Goal: Communication & Community: Participate in discussion

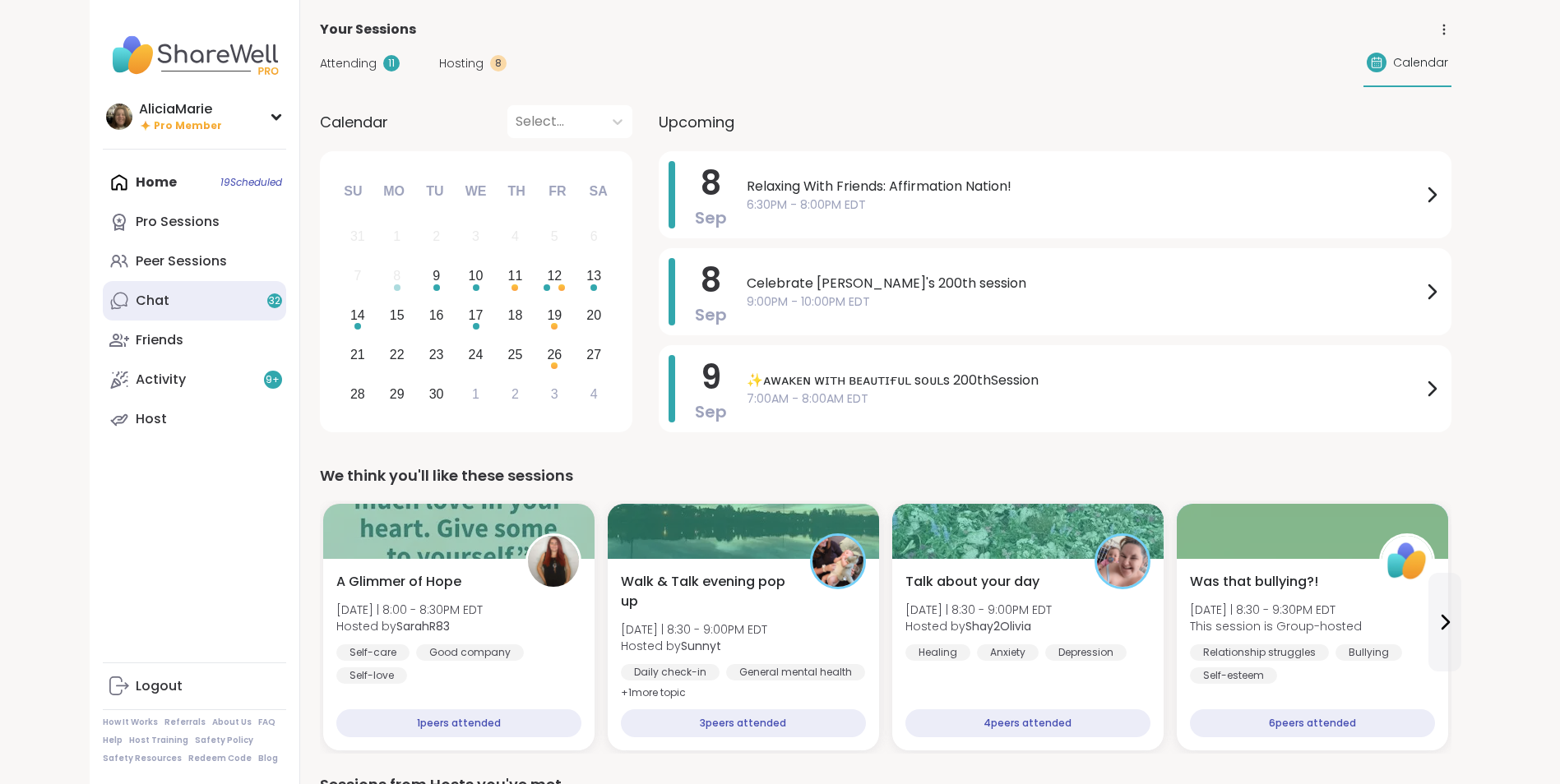
click at [218, 302] on link "Chat 32" at bounding box center [194, 301] width 183 height 39
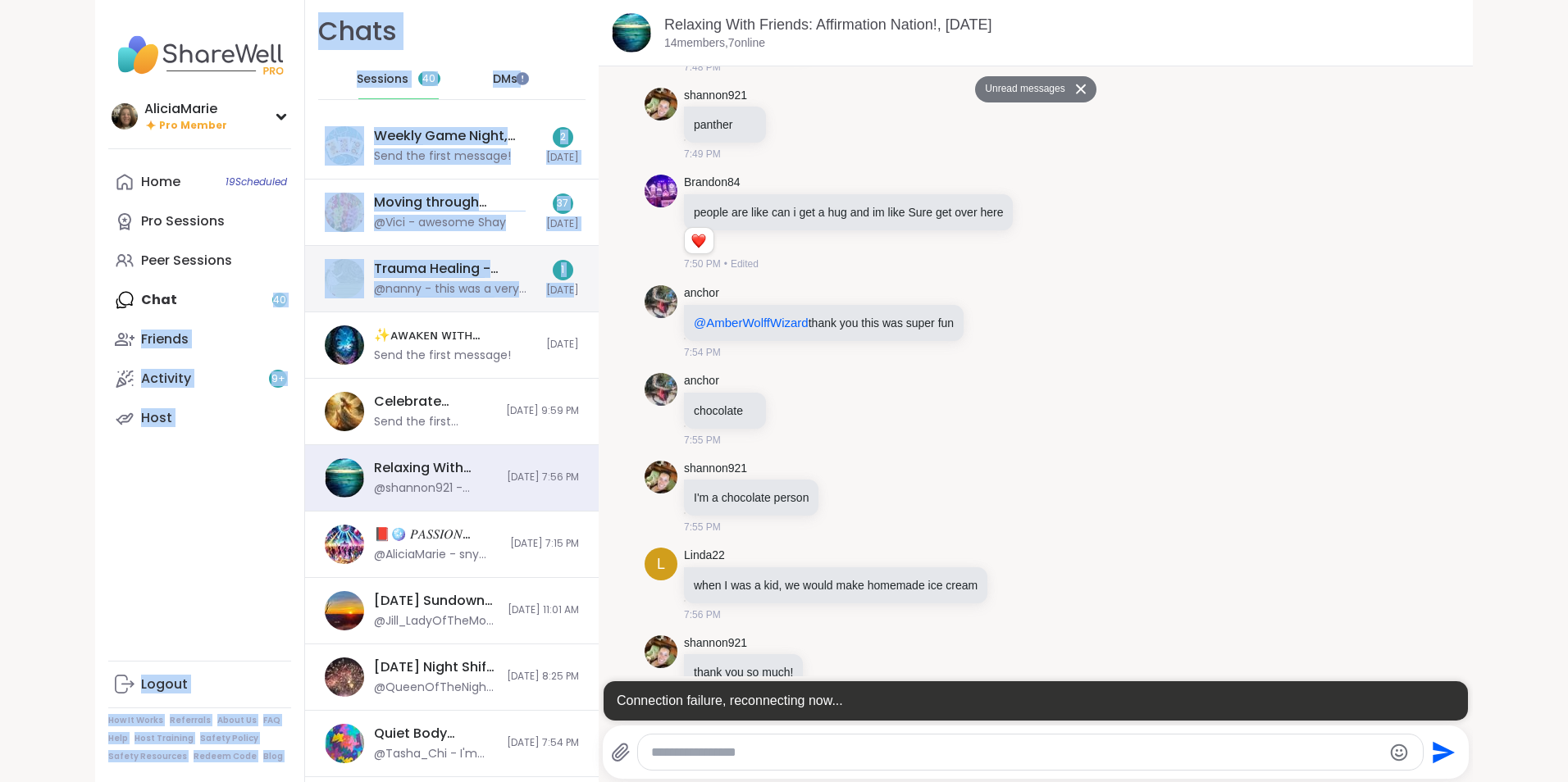
drag, startPoint x: 217, startPoint y: 301, endPoint x: 571, endPoint y: 309, distance: 354.1
click at [571, 309] on div "AliciaMarie Pro Member Profile Membership Settings Help Home 19 Scheduled Pro S…" at bounding box center [784, 391] width 1378 height 782
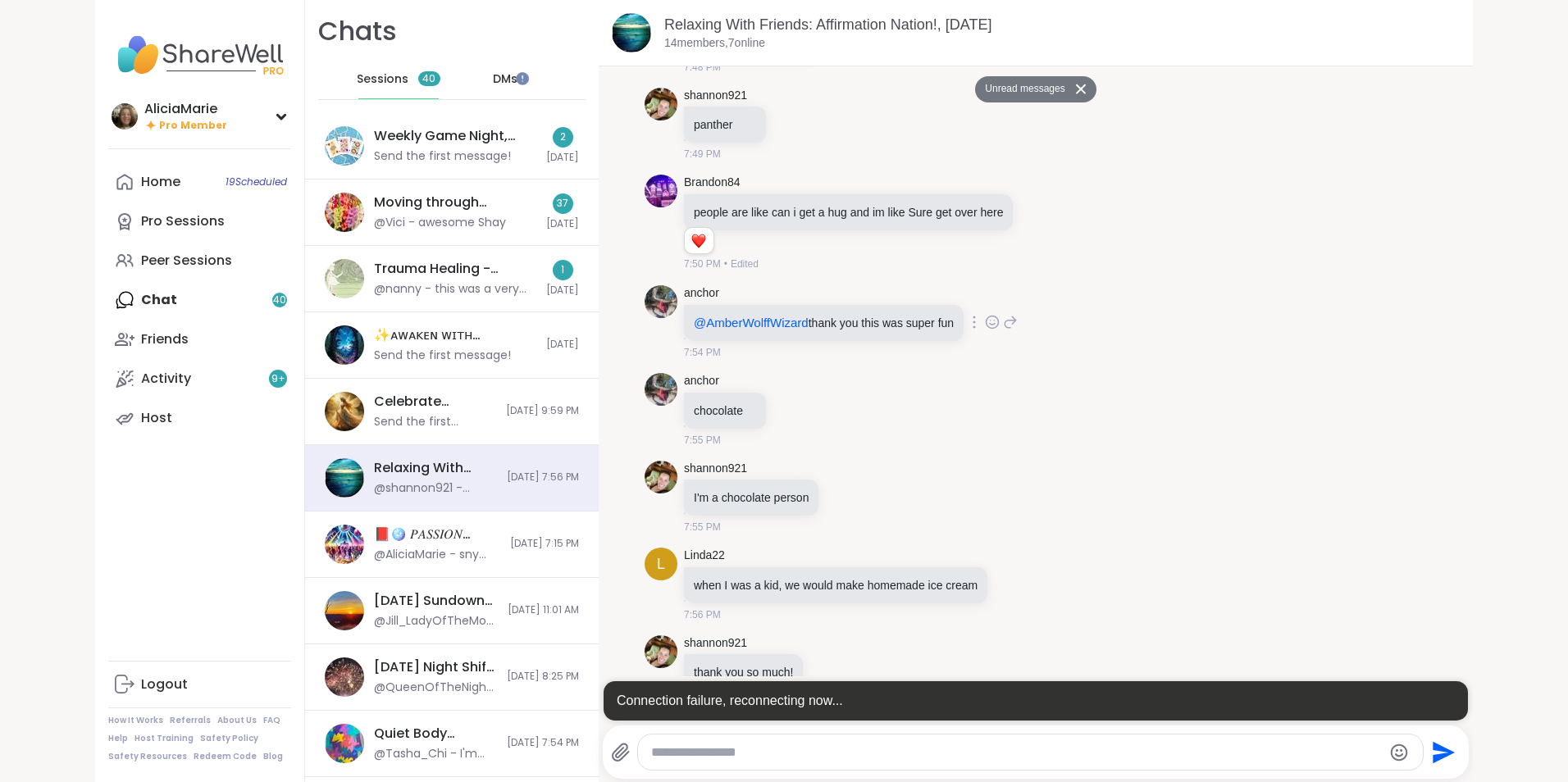
click at [1084, 288] on div "anchor @AmberWolffWizard thank you this was super fun 7:54 PM" at bounding box center [1035, 322] width 782 height 88
click at [443, 205] on div "Moving through Grief, Sep 09" at bounding box center [455, 202] width 162 height 18
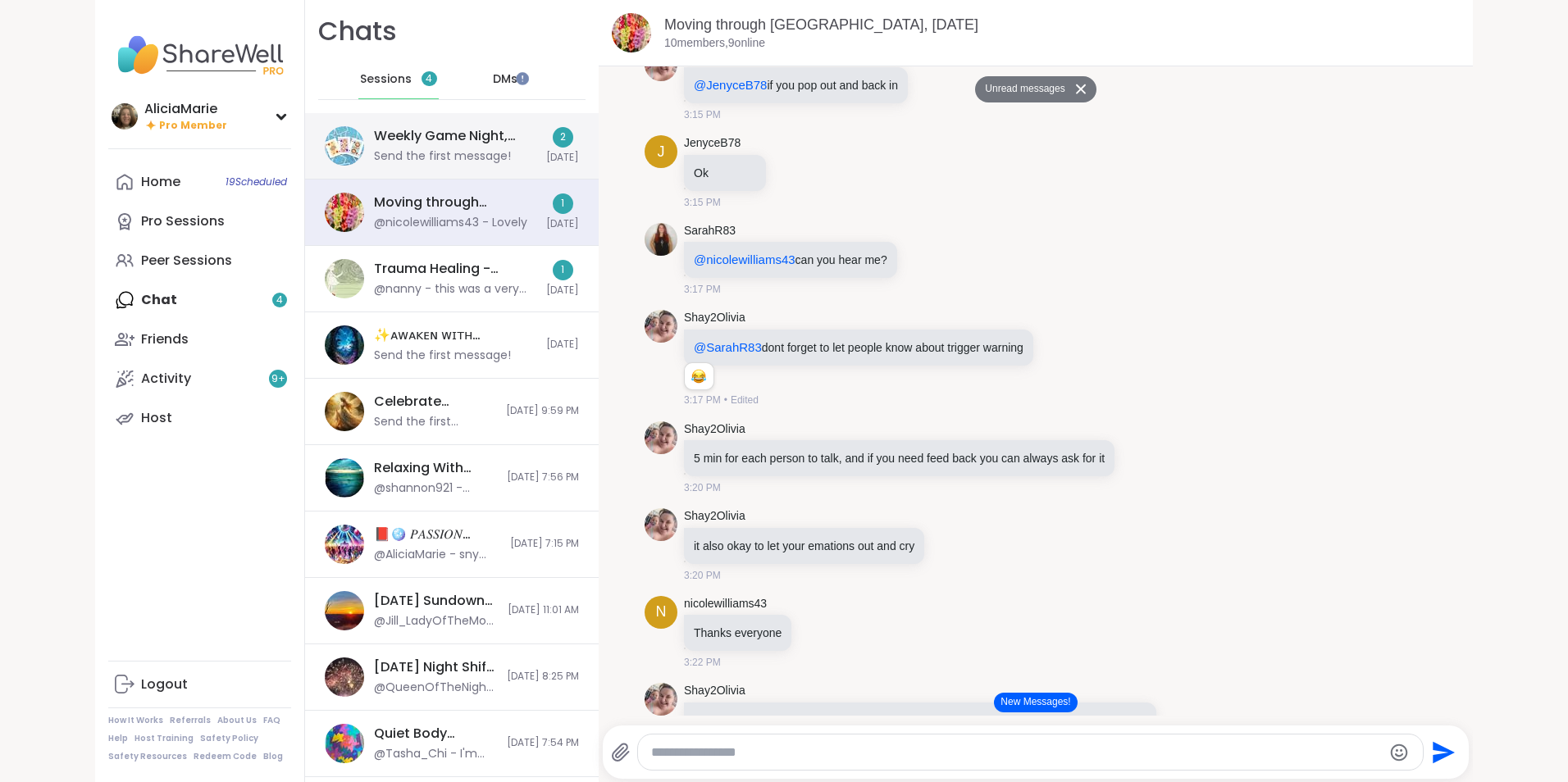
scroll to position [2499, 0]
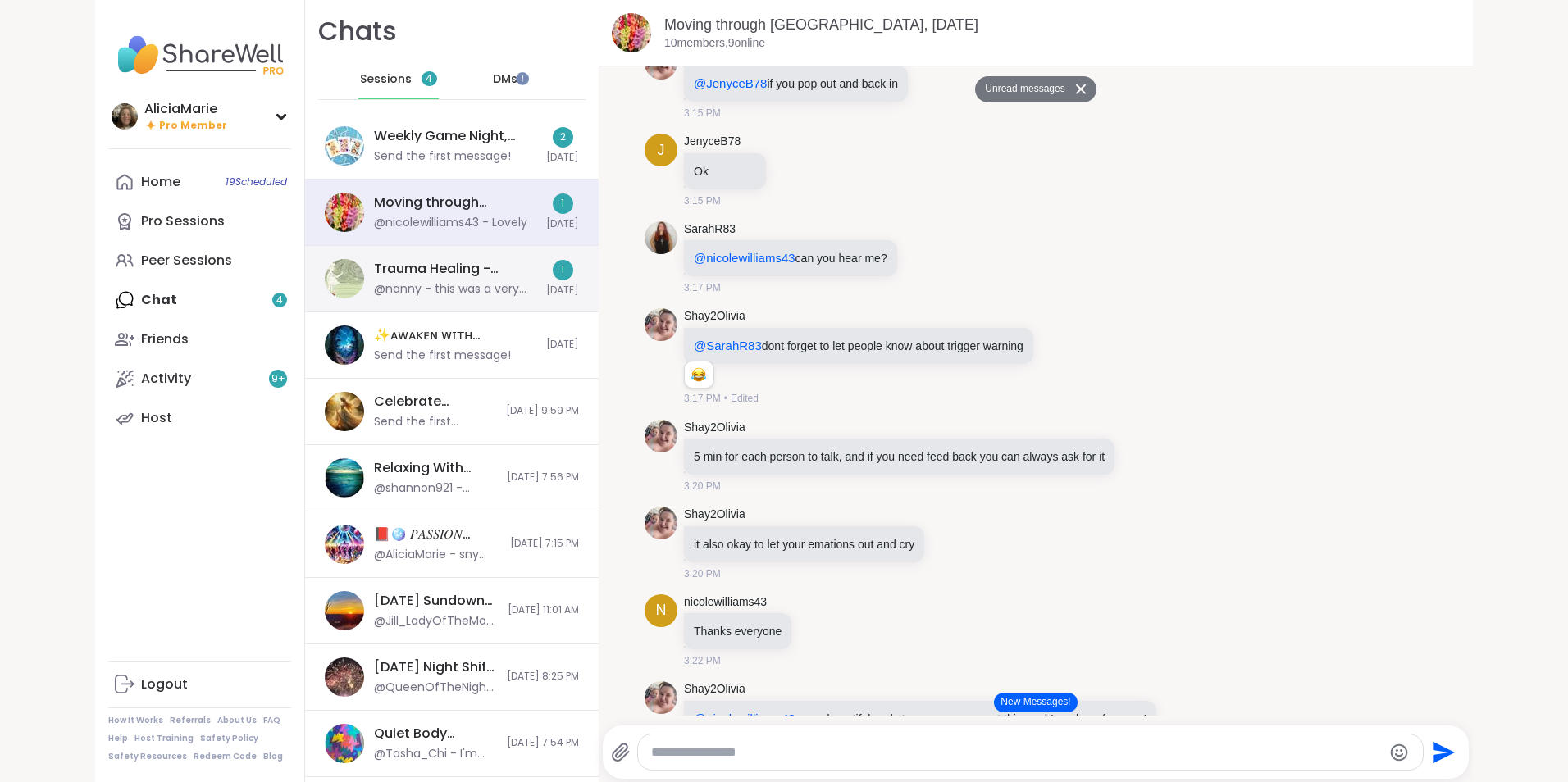
click at [495, 278] on div "Trauma Healing - Nervous System Regulation, Sep 09" at bounding box center [455, 268] width 162 height 18
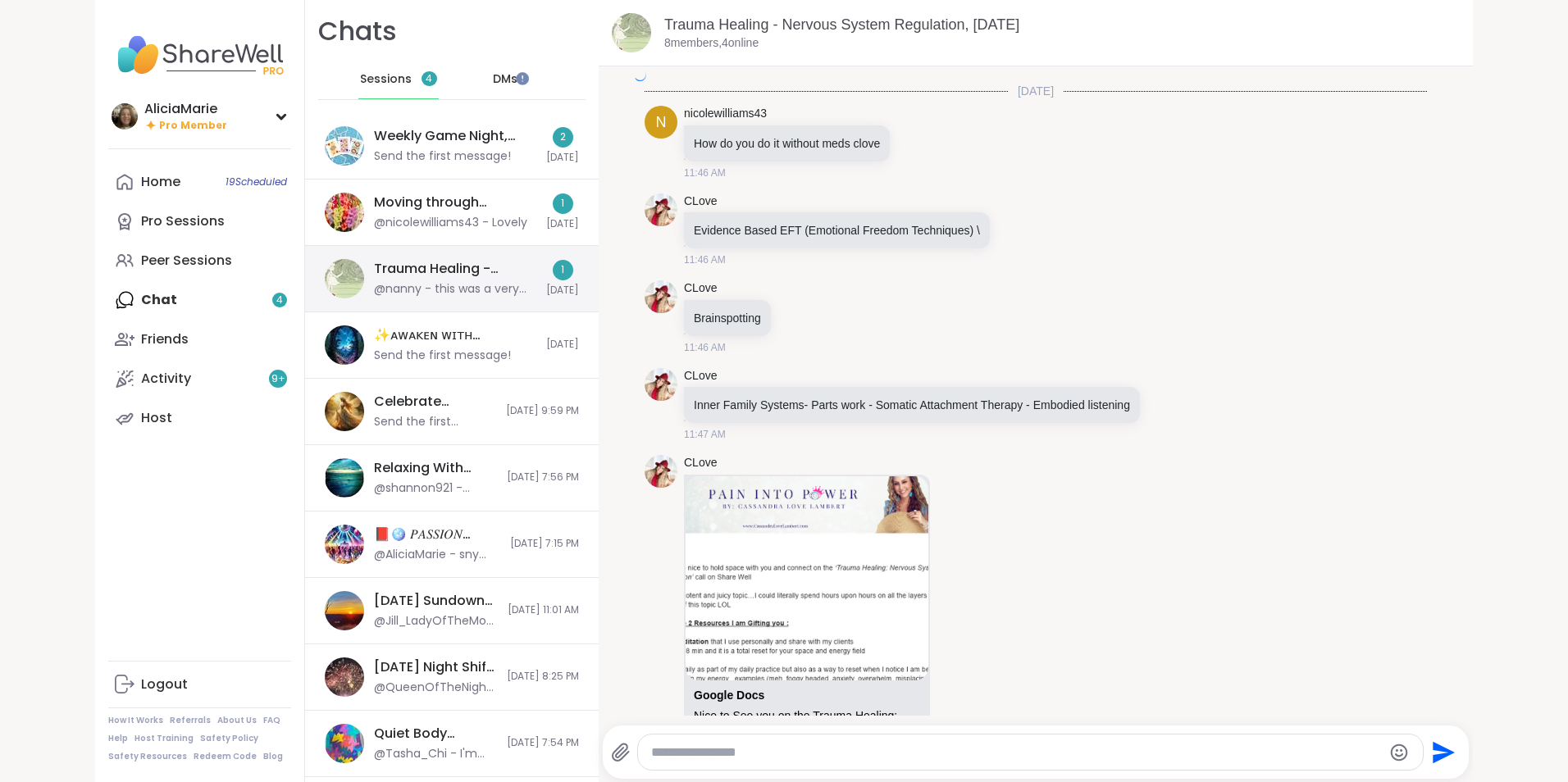
scroll to position [5220, 0]
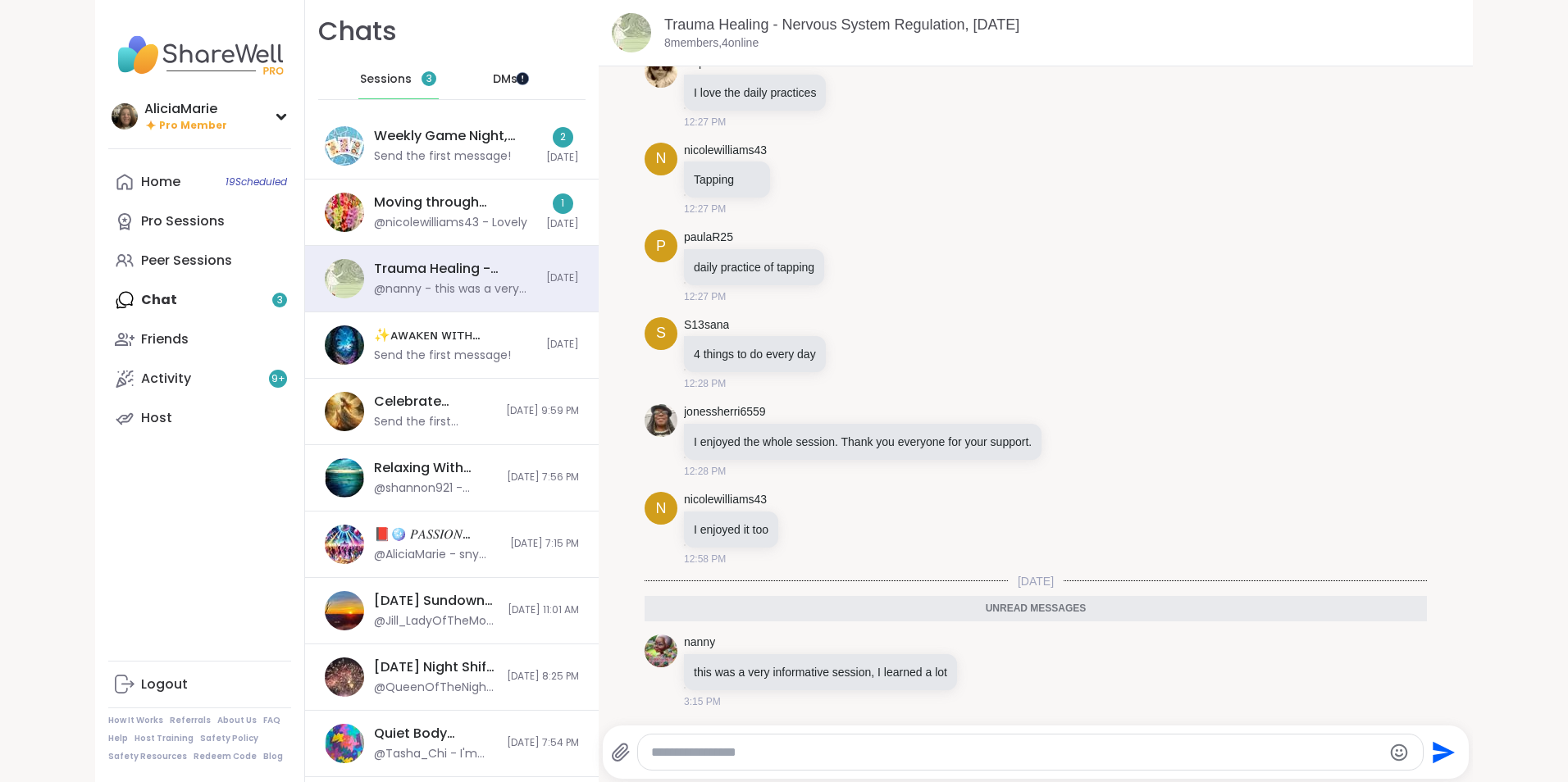
click at [518, 78] on div at bounding box center [522, 78] width 13 height 13
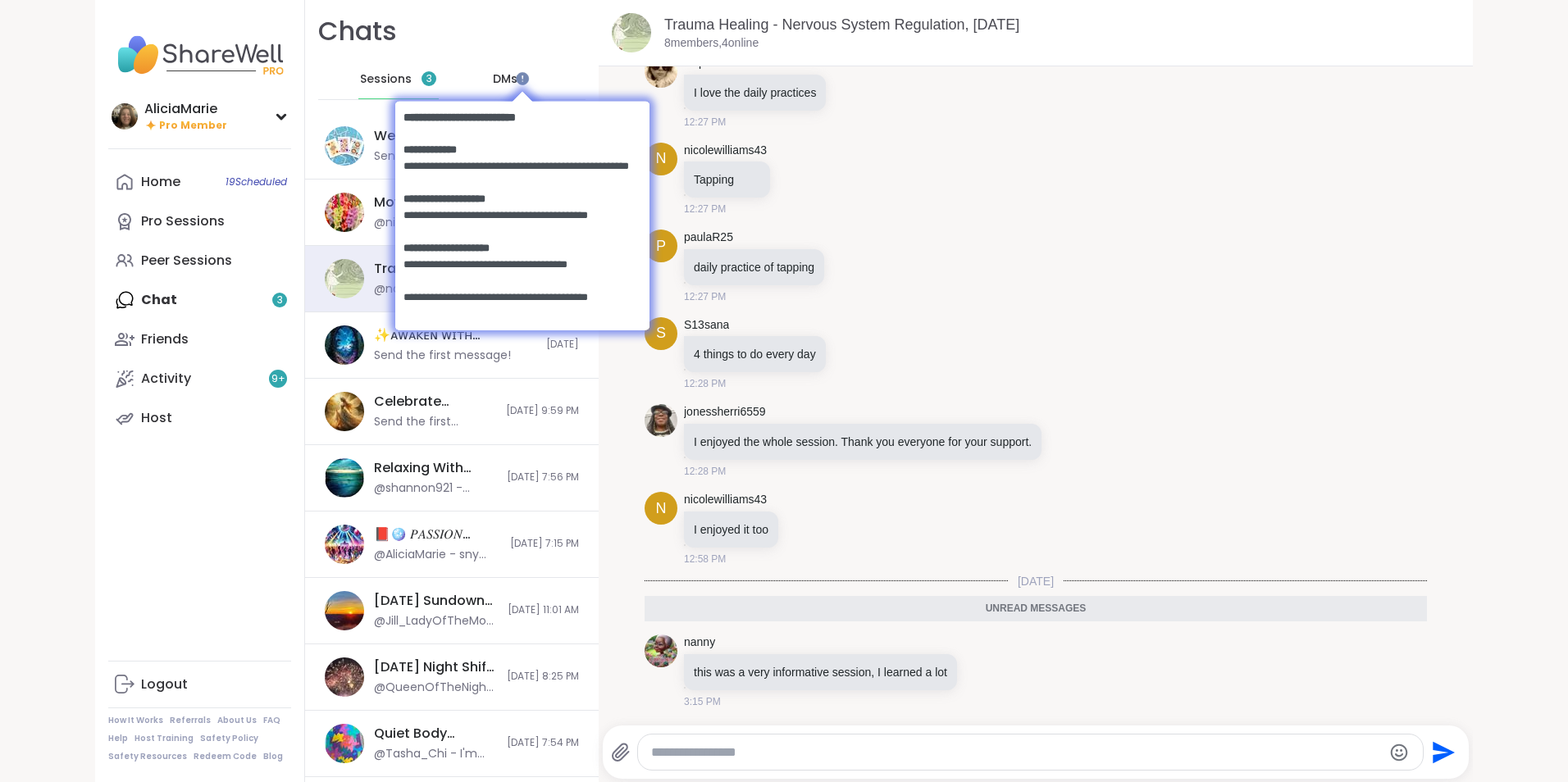
click at [500, 86] on div at bounding box center [522, 93] width 254 height 17
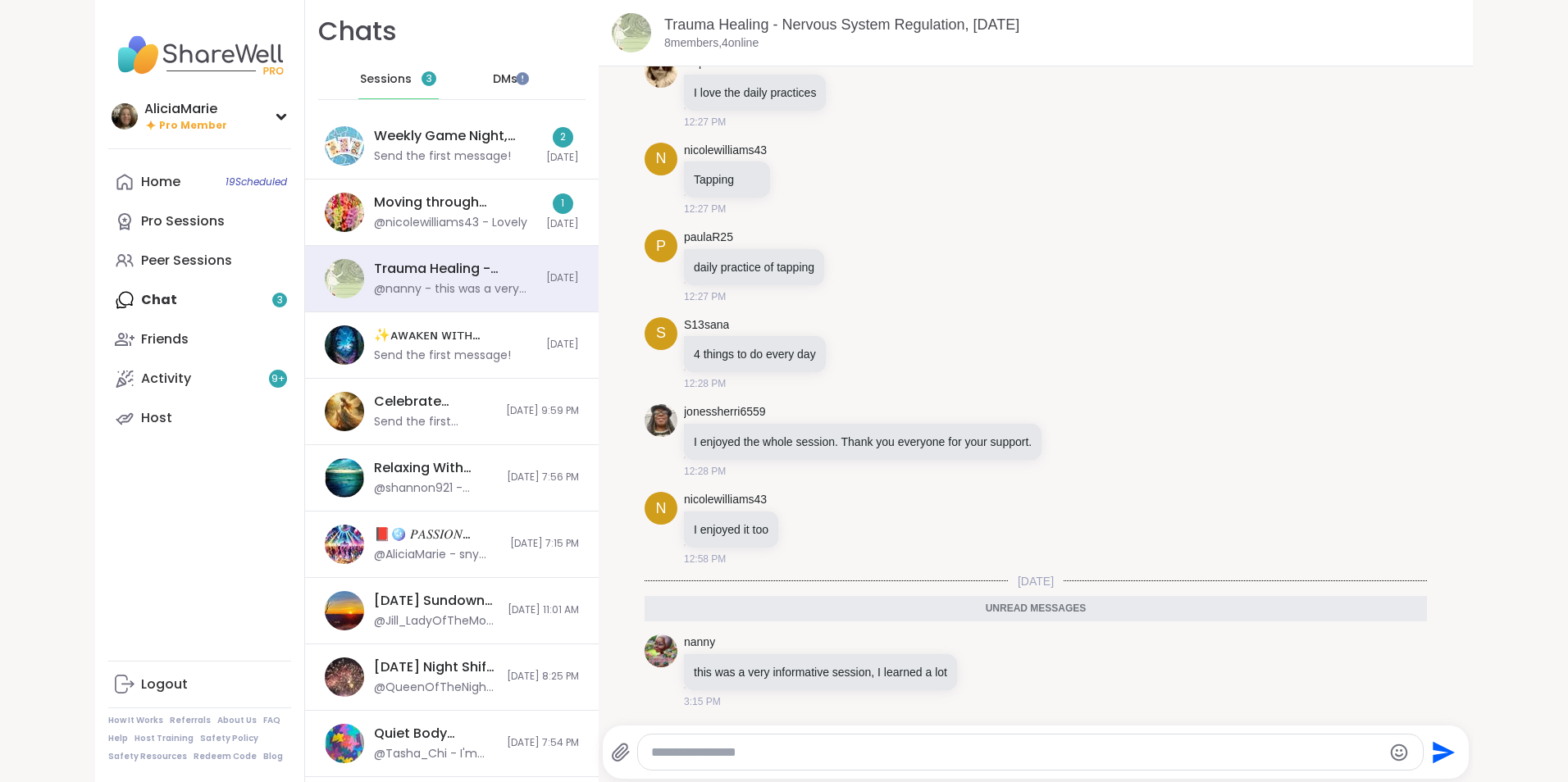
click at [519, 86] on div "DMs" at bounding box center [506, 79] width 80 height 39
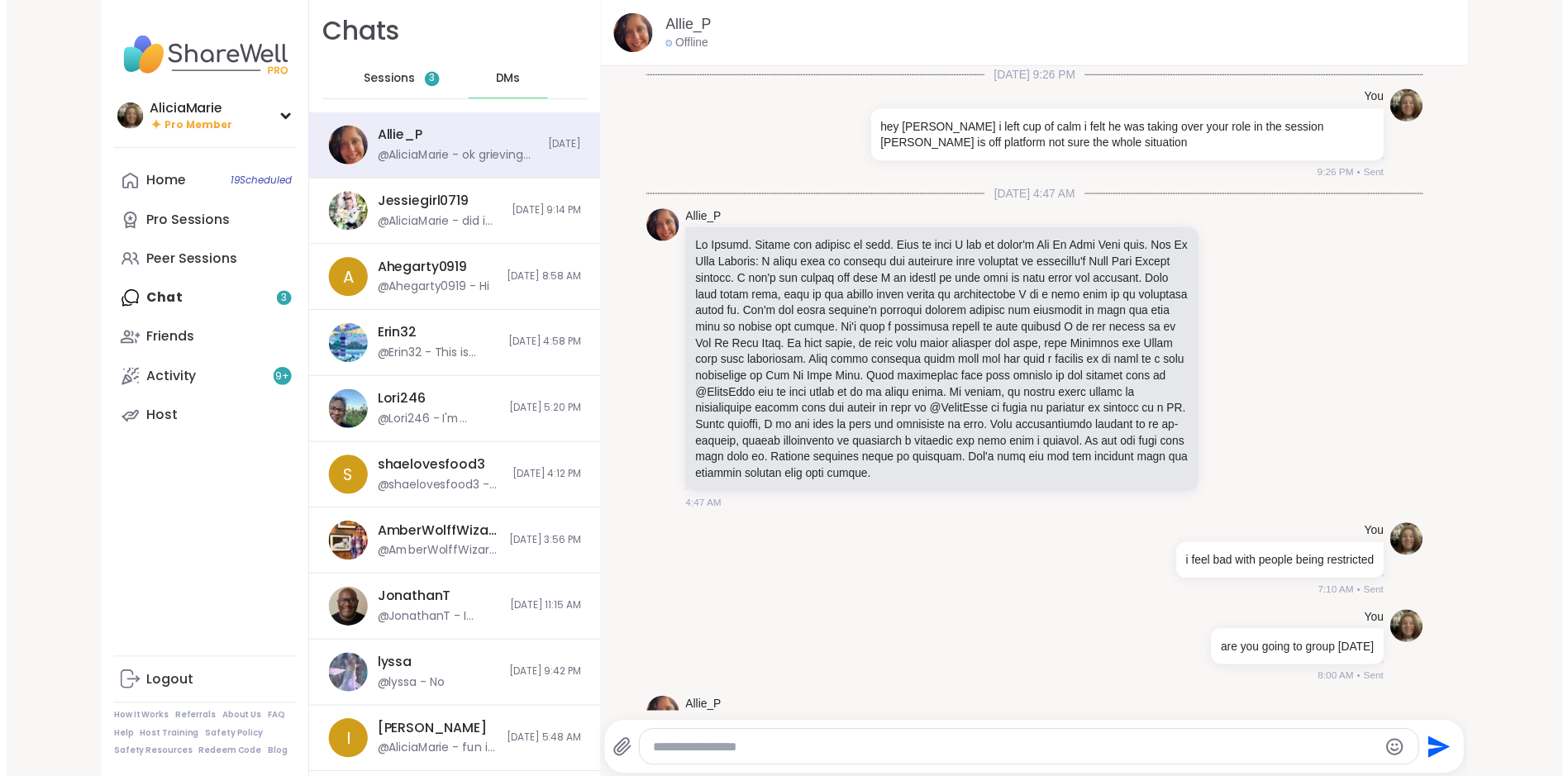
scroll to position [3438, 0]
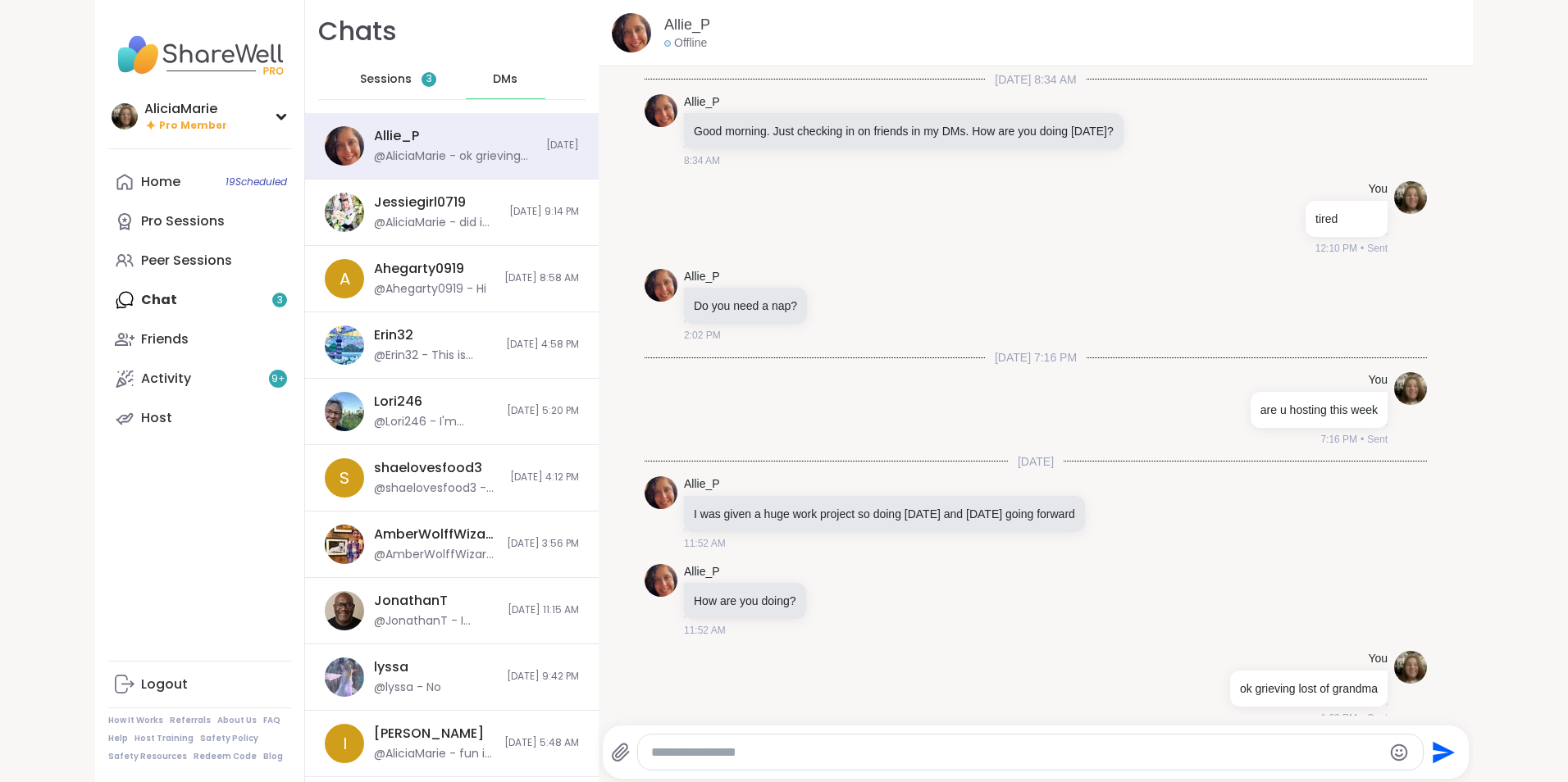
click at [260, 304] on div "Home 19 Scheduled Pro Sessions Peer Sessions Chat 3 Friends Activity 9 + Host" at bounding box center [199, 300] width 183 height 276
click at [256, 176] on span "19 Scheduled" at bounding box center [256, 182] width 62 height 13
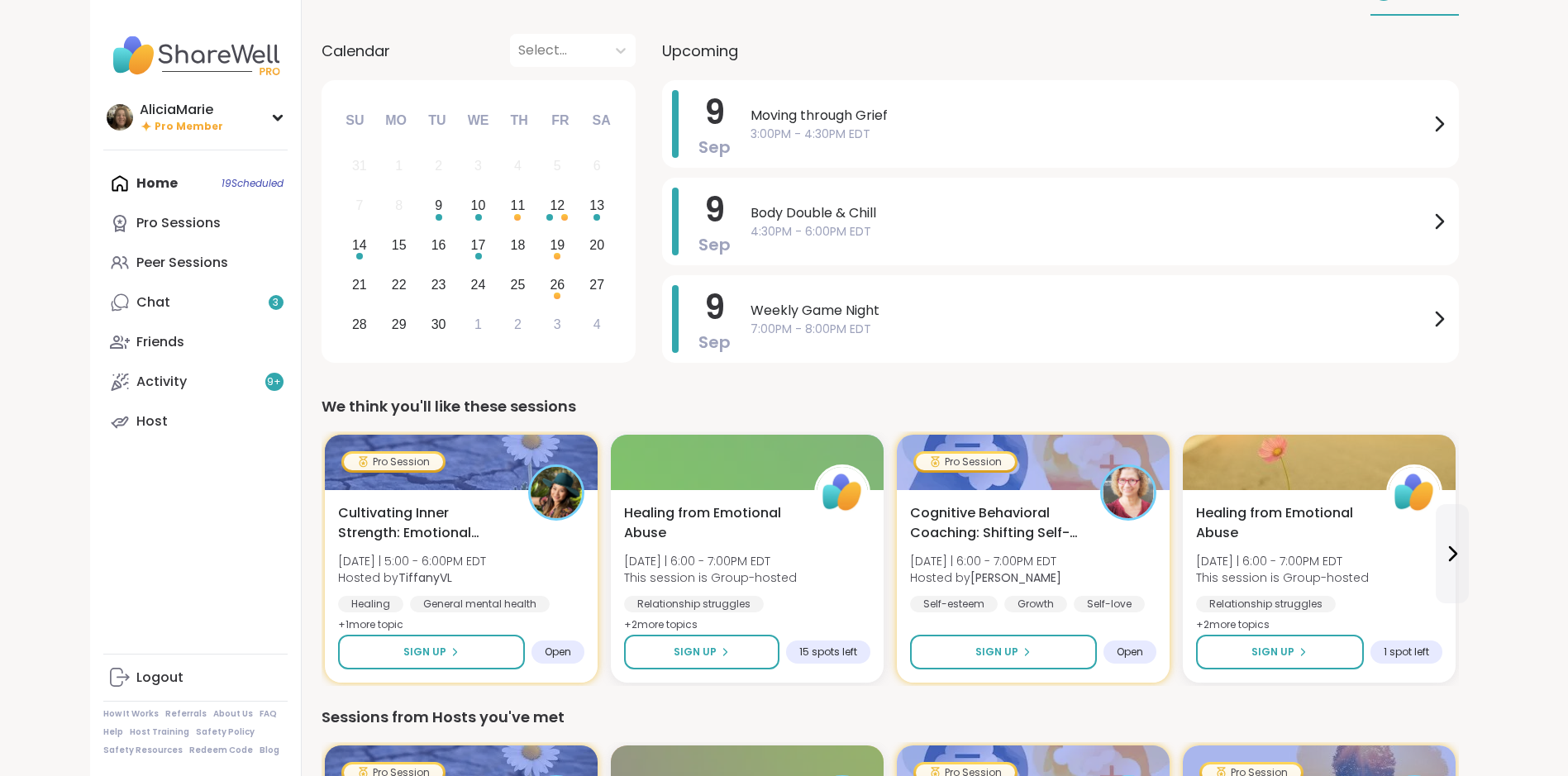
scroll to position [111, 0]
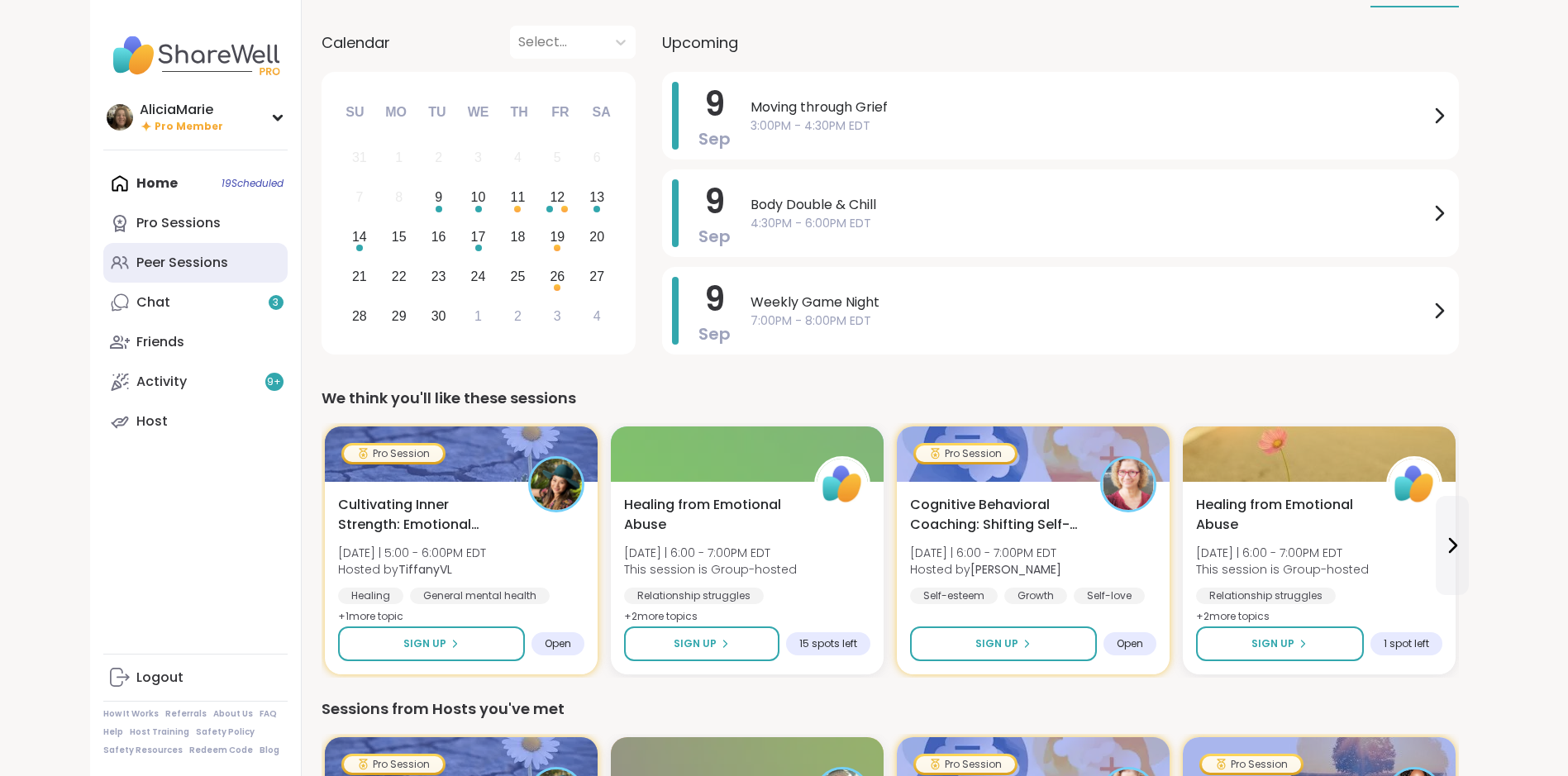
click at [234, 251] on link "Peer Sessions" at bounding box center [195, 263] width 184 height 39
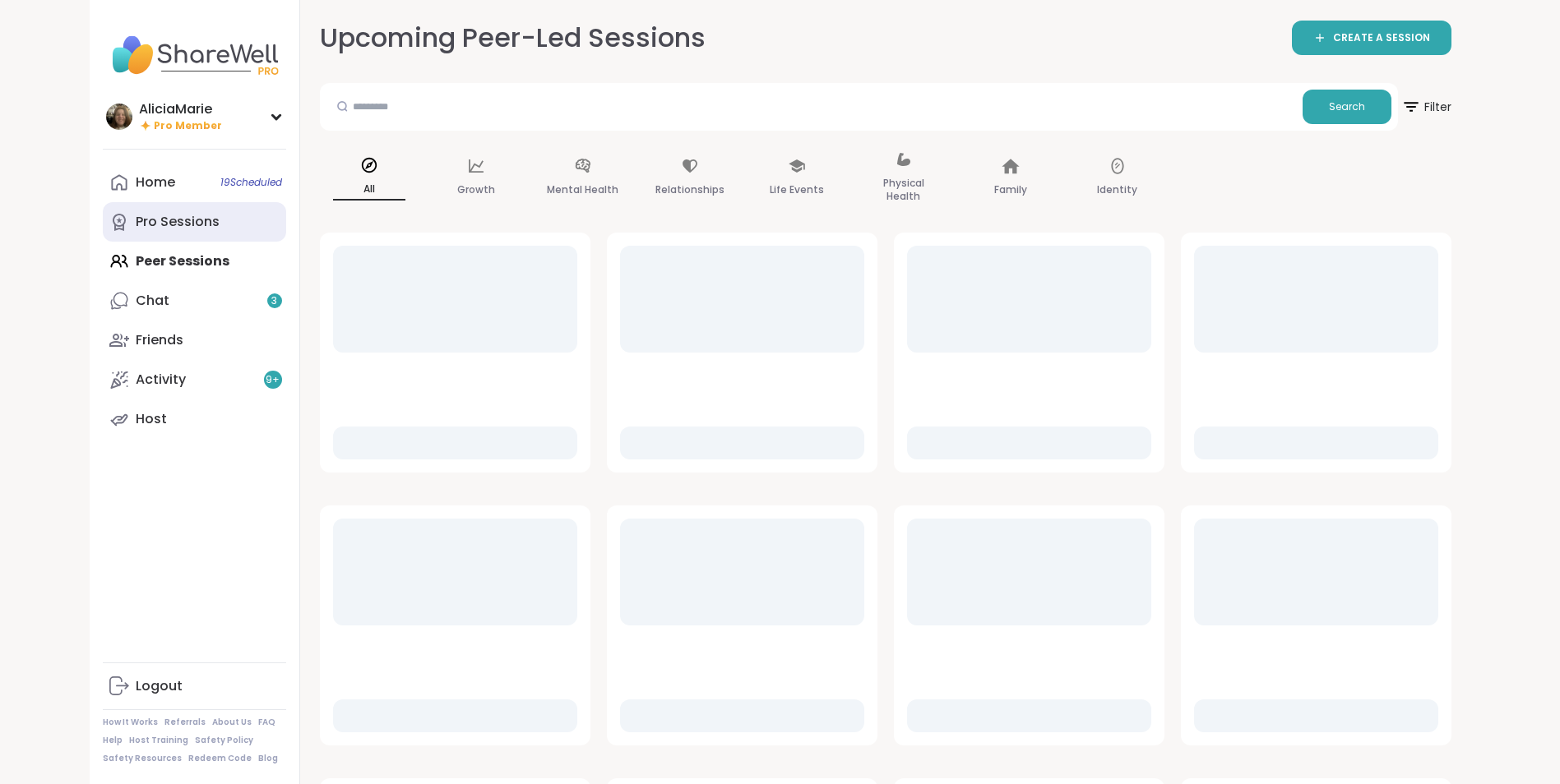
click at [261, 213] on link "Pro Sessions" at bounding box center [194, 221] width 183 height 39
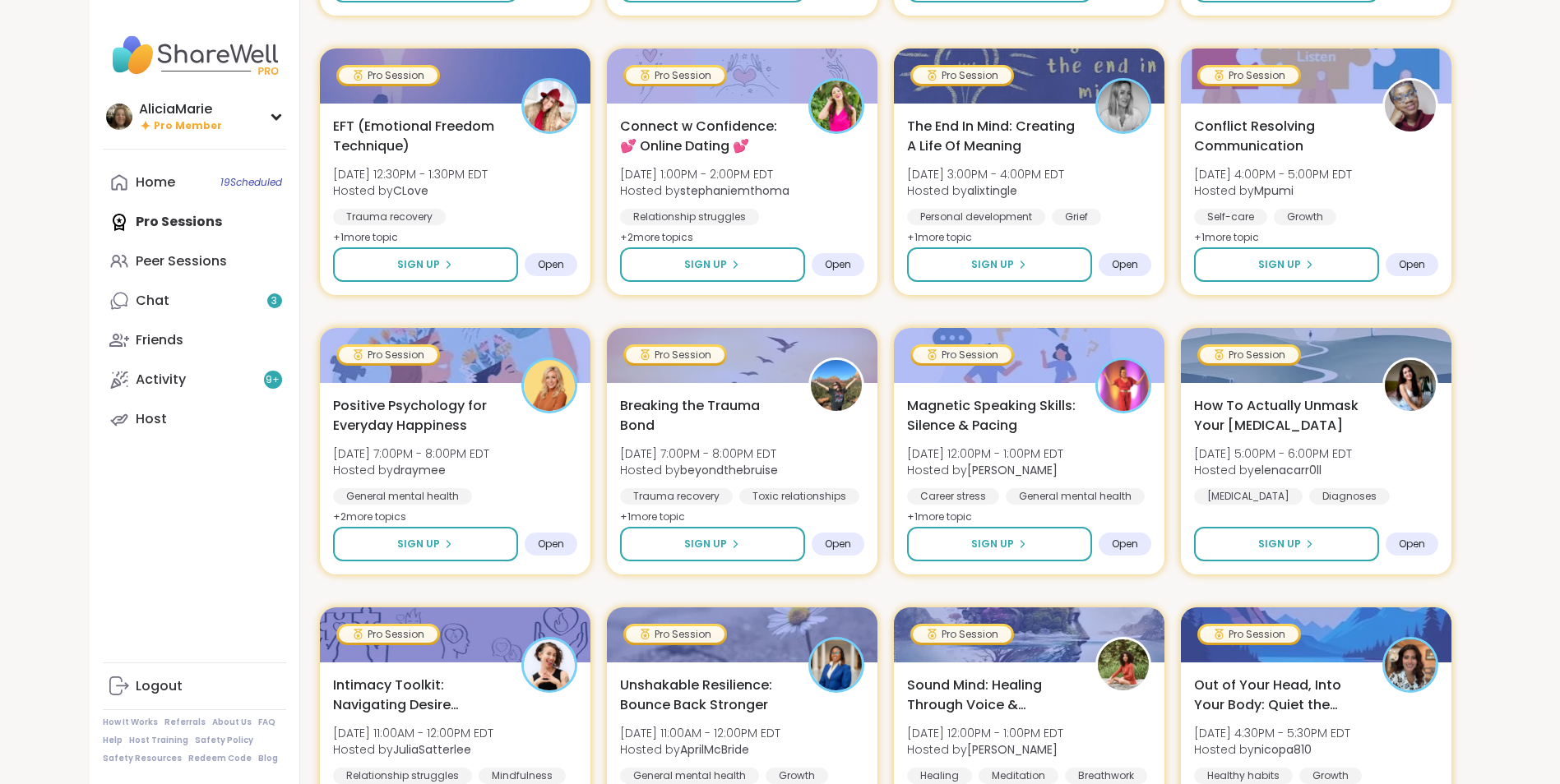
scroll to position [496, 0]
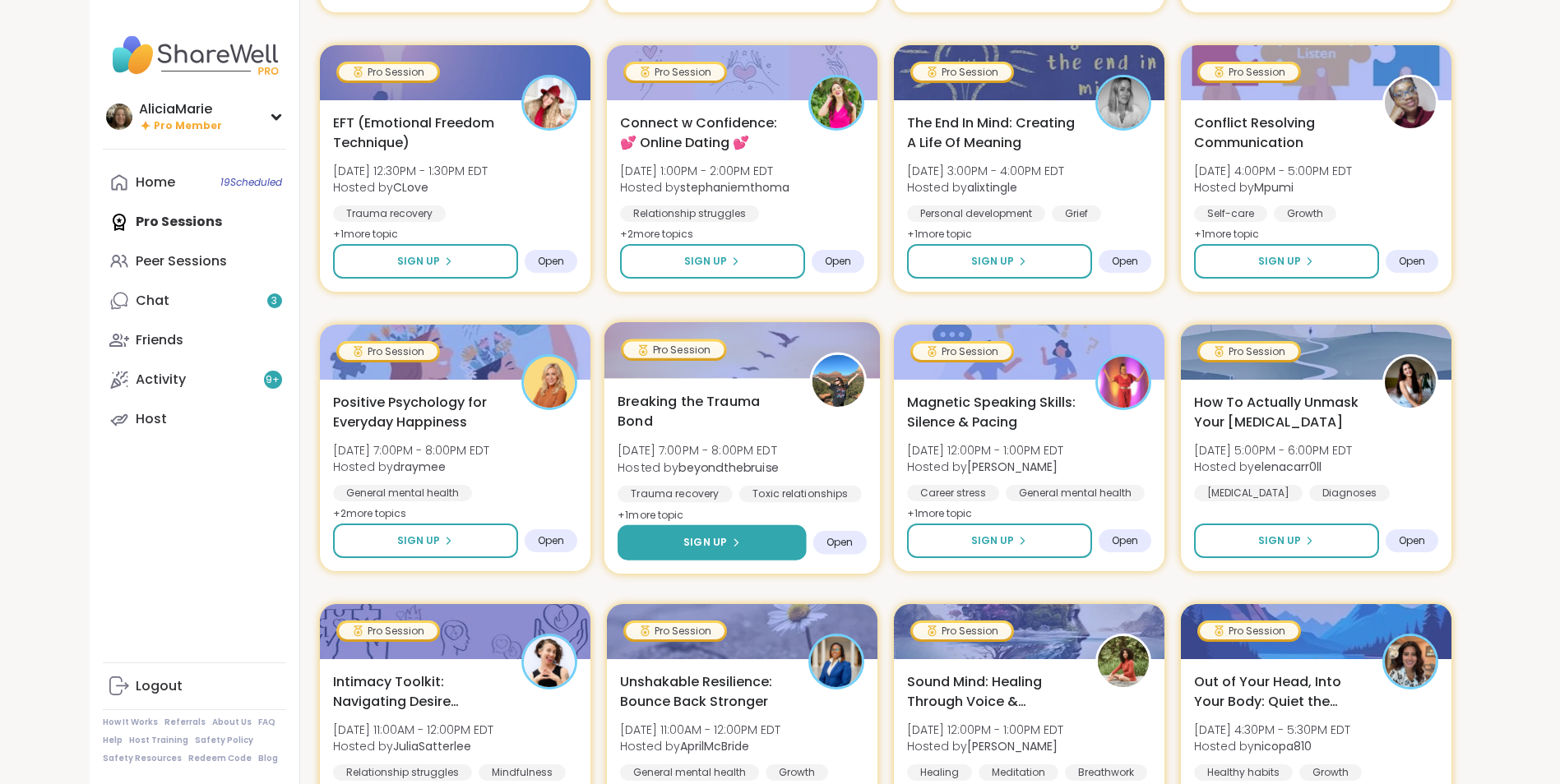
click at [766, 544] on button "Sign Up" at bounding box center [712, 543] width 189 height 36
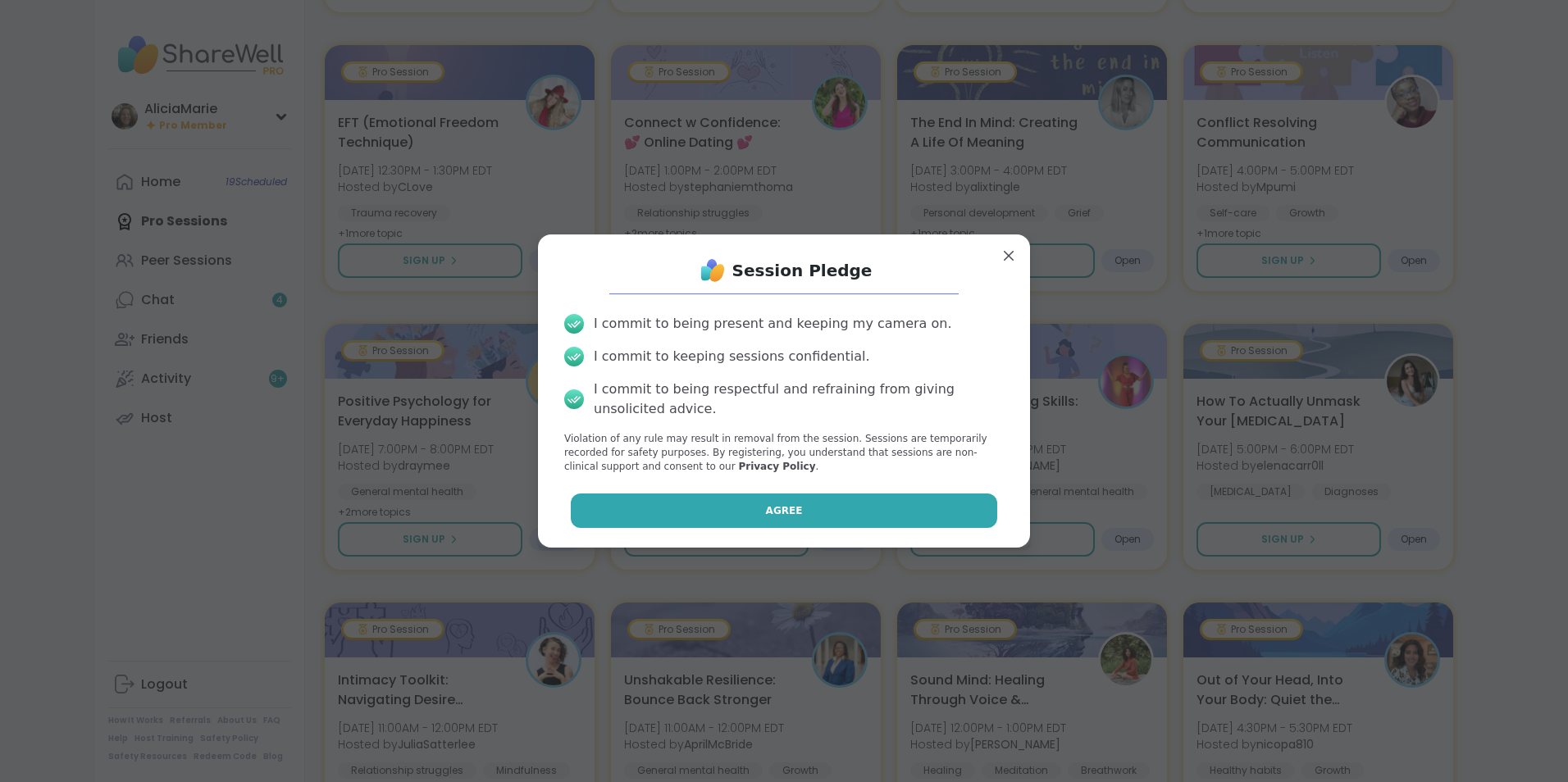
click at [935, 526] on button "Agree" at bounding box center [784, 511] width 427 height 34
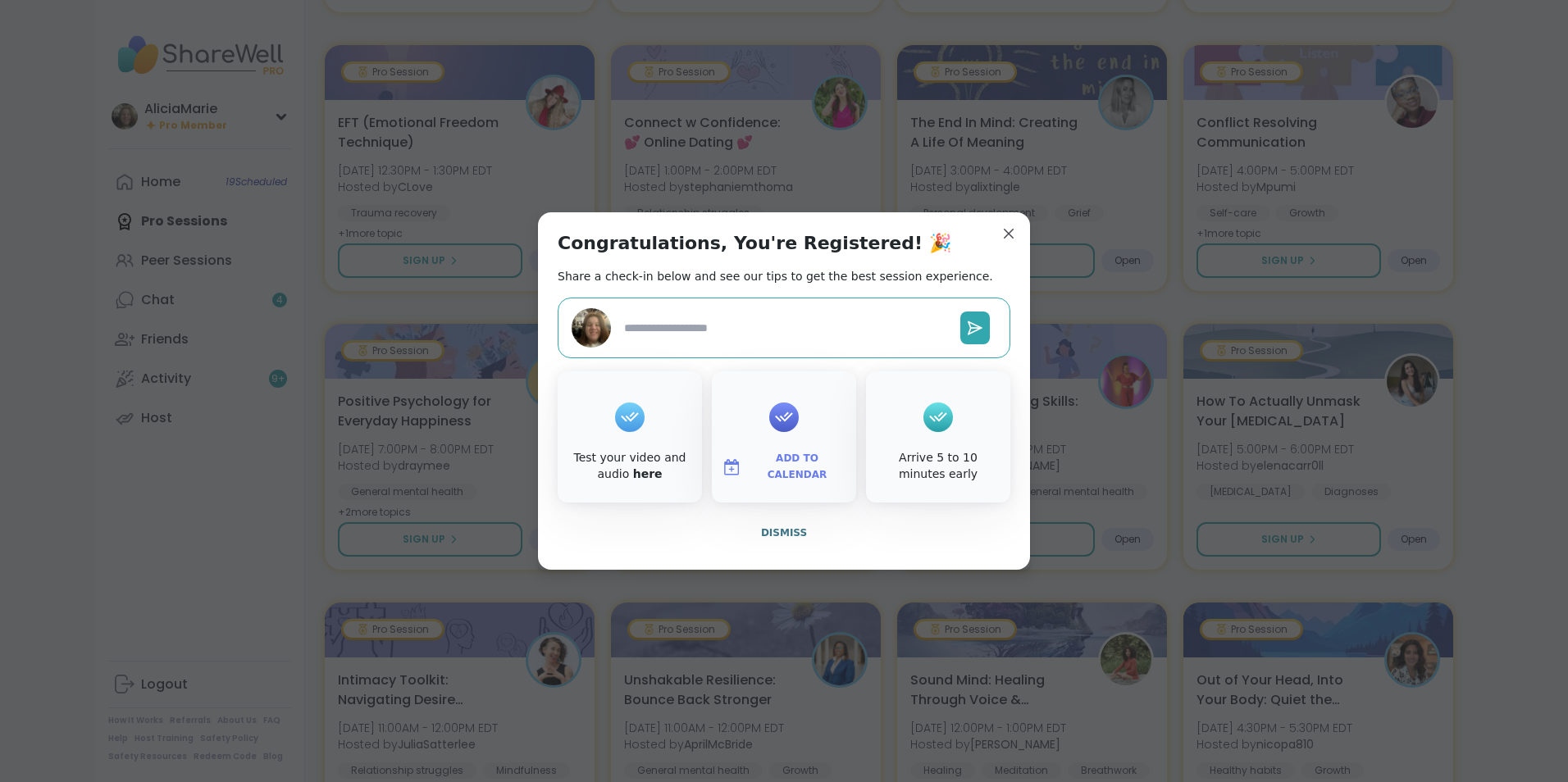
type textarea "*"
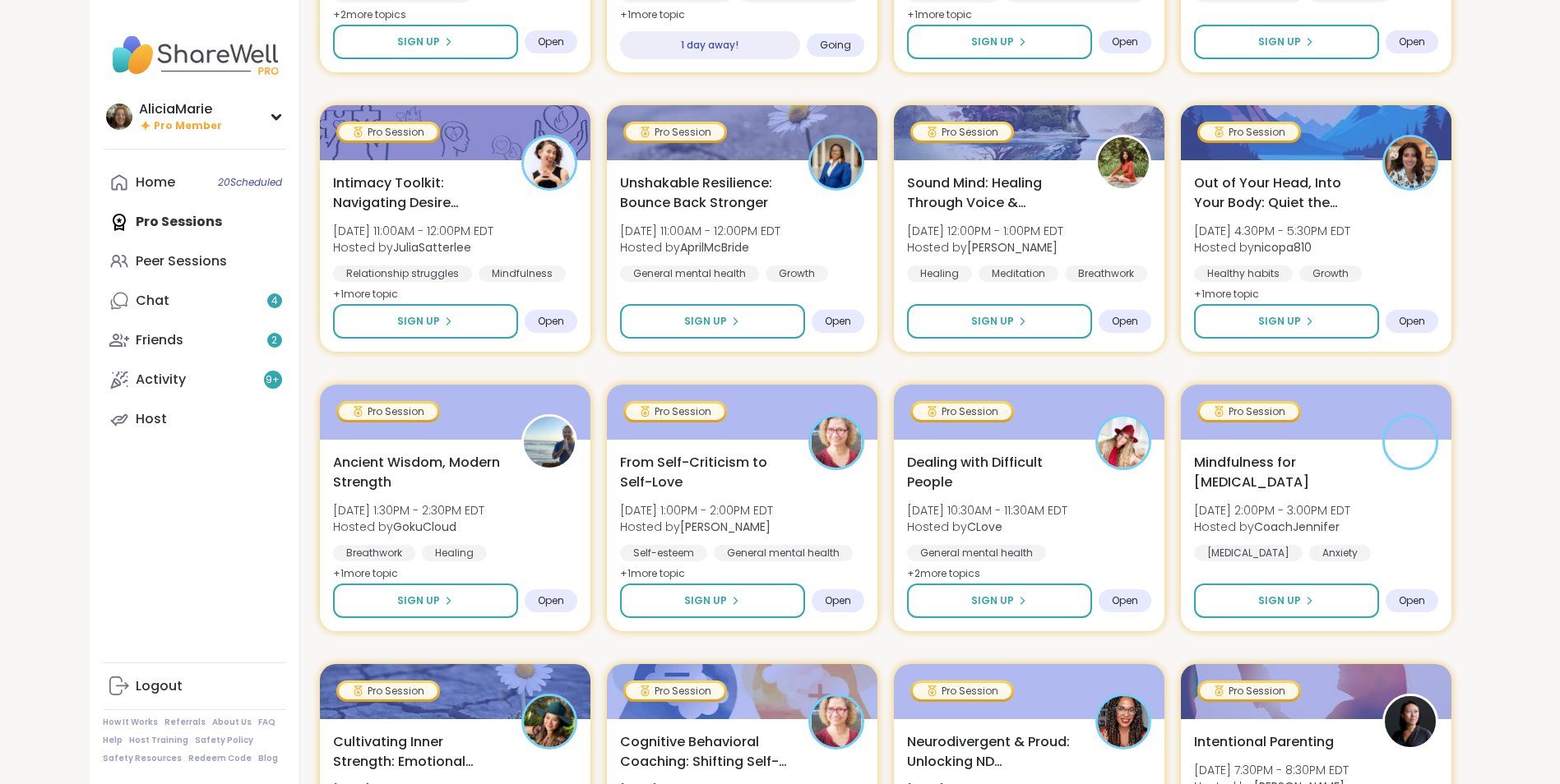
scroll to position [978, 0]
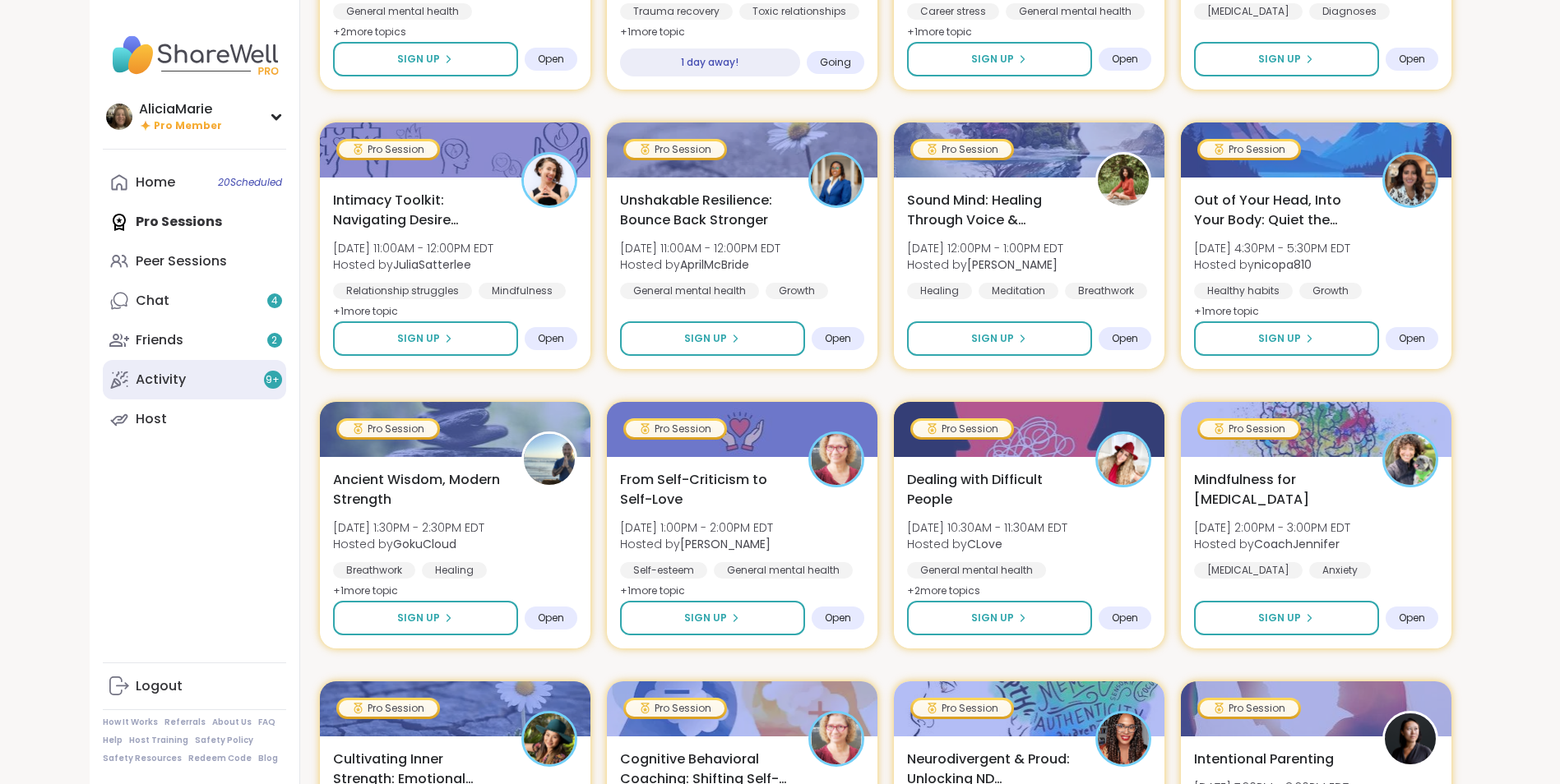
click at [242, 397] on link "Activity 9 +" at bounding box center [194, 379] width 183 height 39
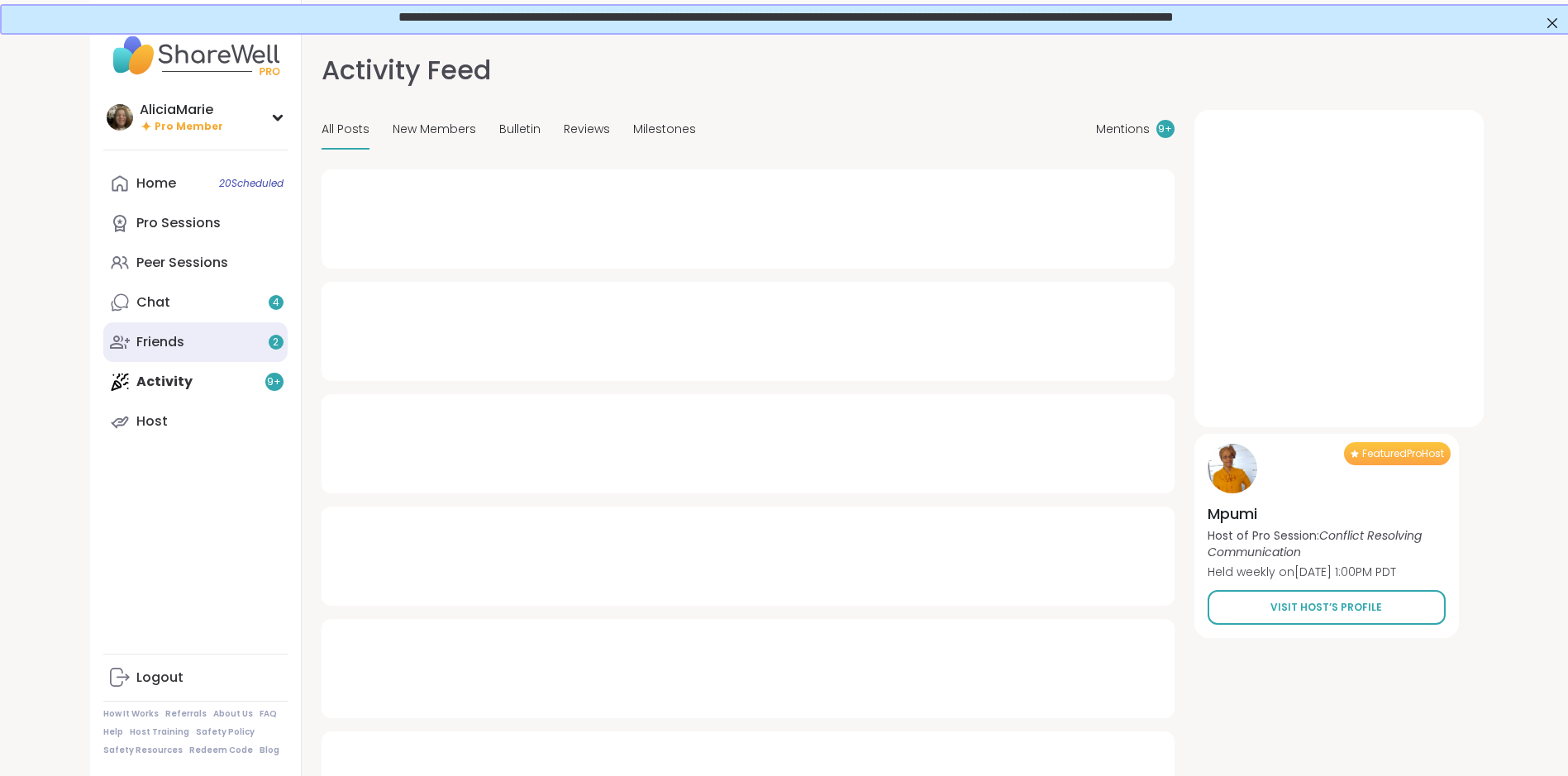
click at [245, 341] on link "Friends 2" at bounding box center [195, 342] width 184 height 39
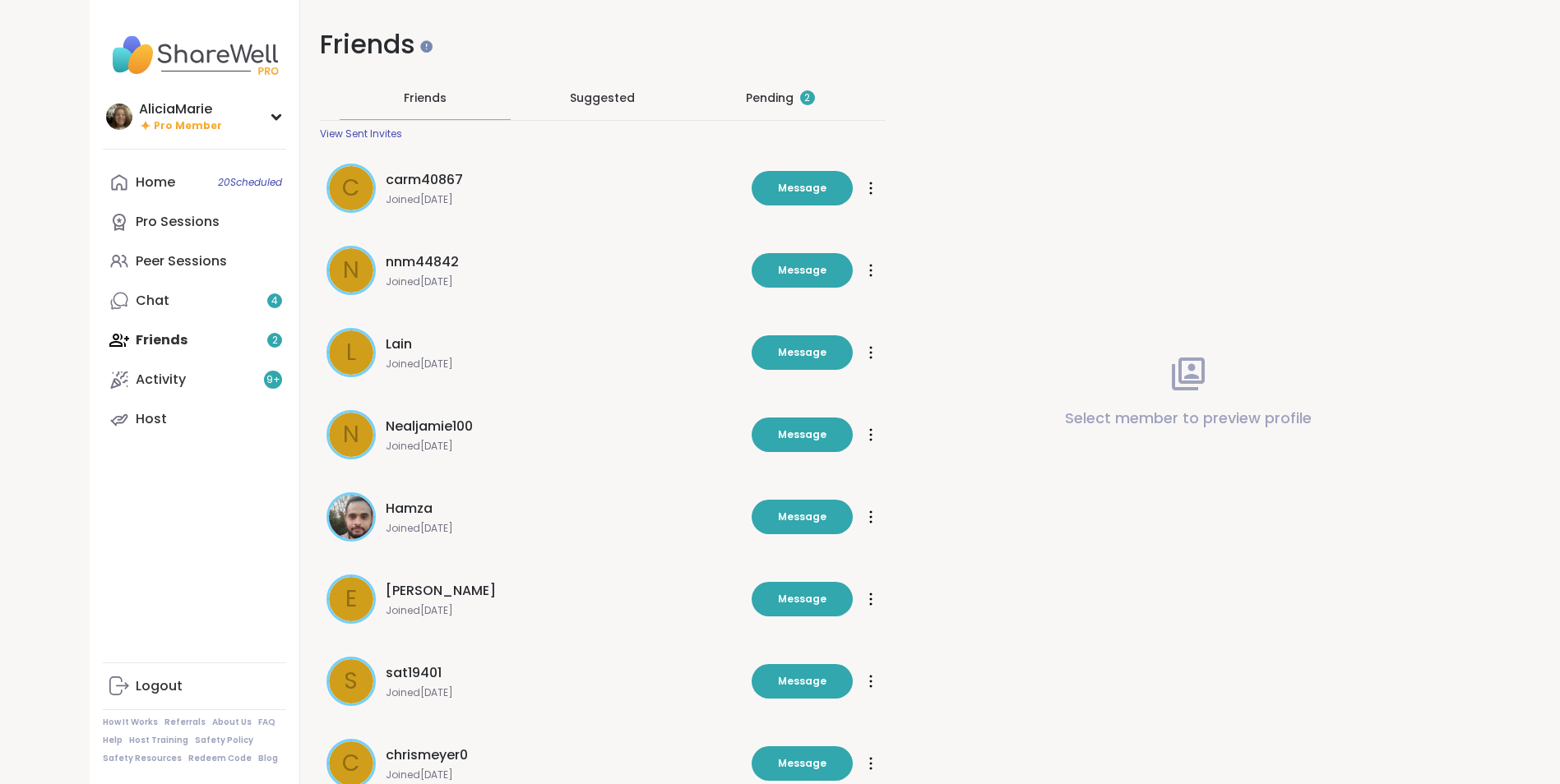
click at [794, 94] on div "Pending 2" at bounding box center [780, 98] width 69 height 17
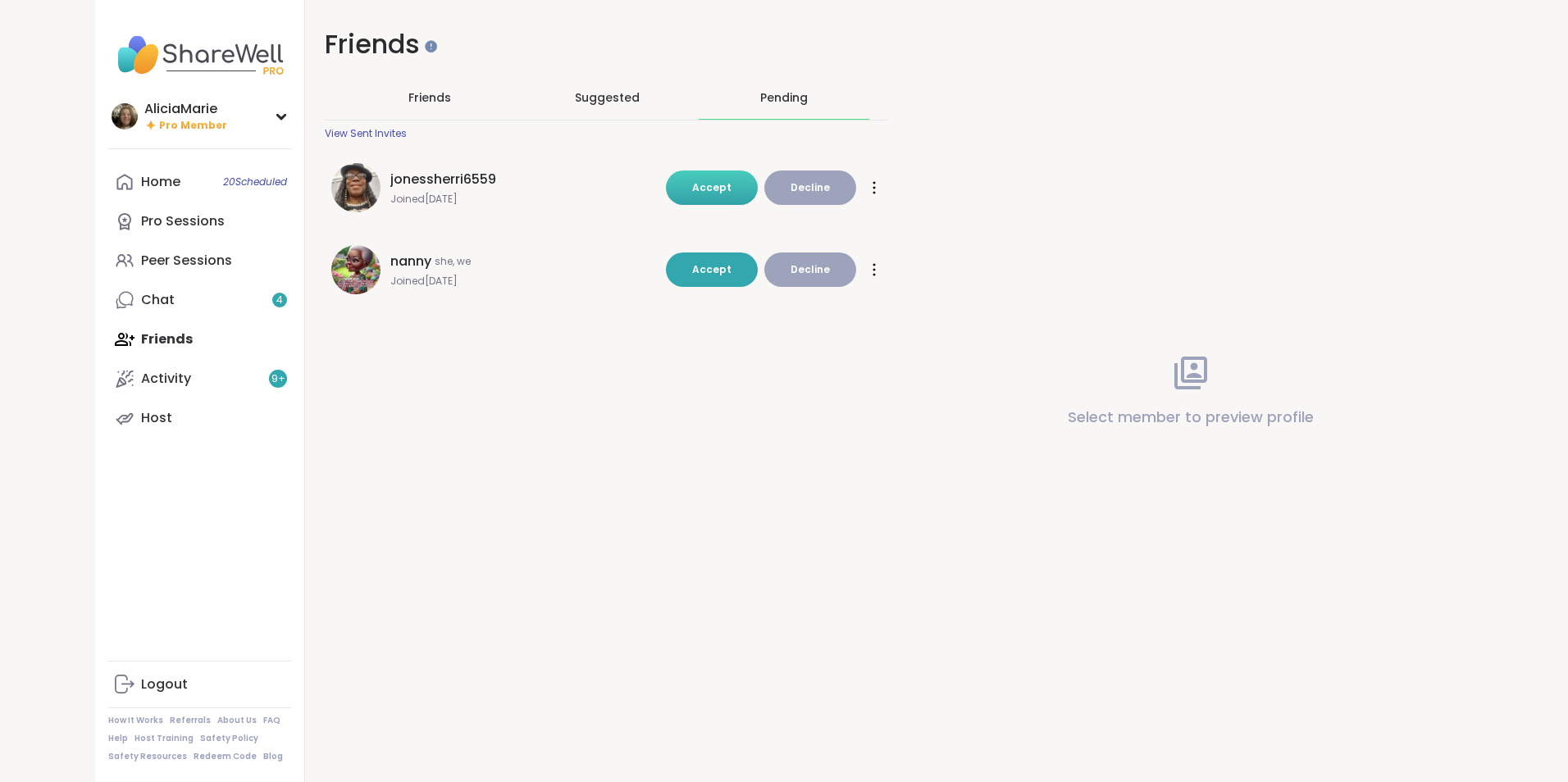
click at [692, 190] on button "Accept" at bounding box center [711, 187] width 92 height 34
click at [700, 296] on div "nanny she, we Joined Mar 2025 Accept Decline Accept Decline" at bounding box center [606, 269] width 564 height 69
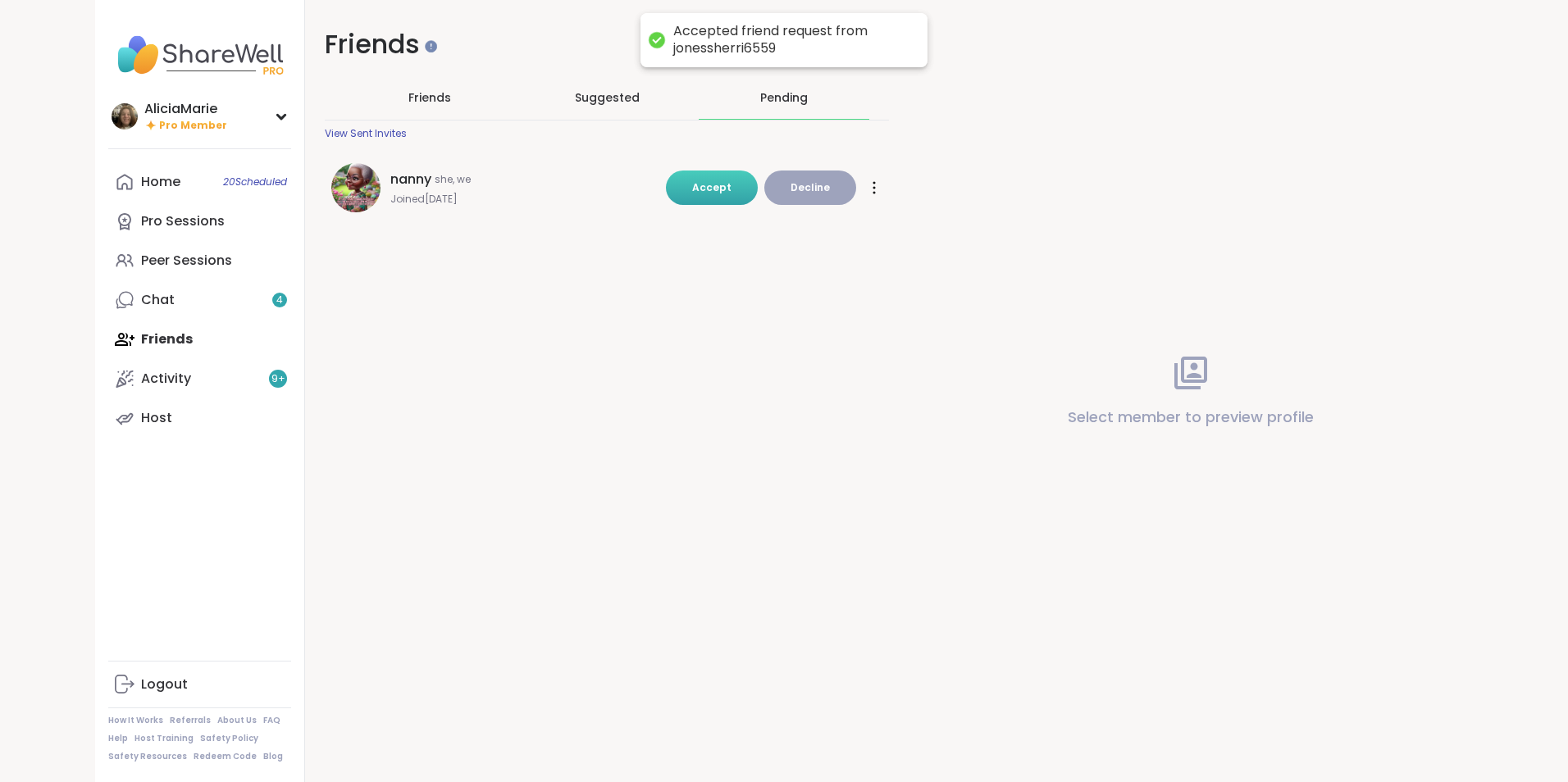
click at [730, 204] on button "Accept" at bounding box center [711, 187] width 92 height 34
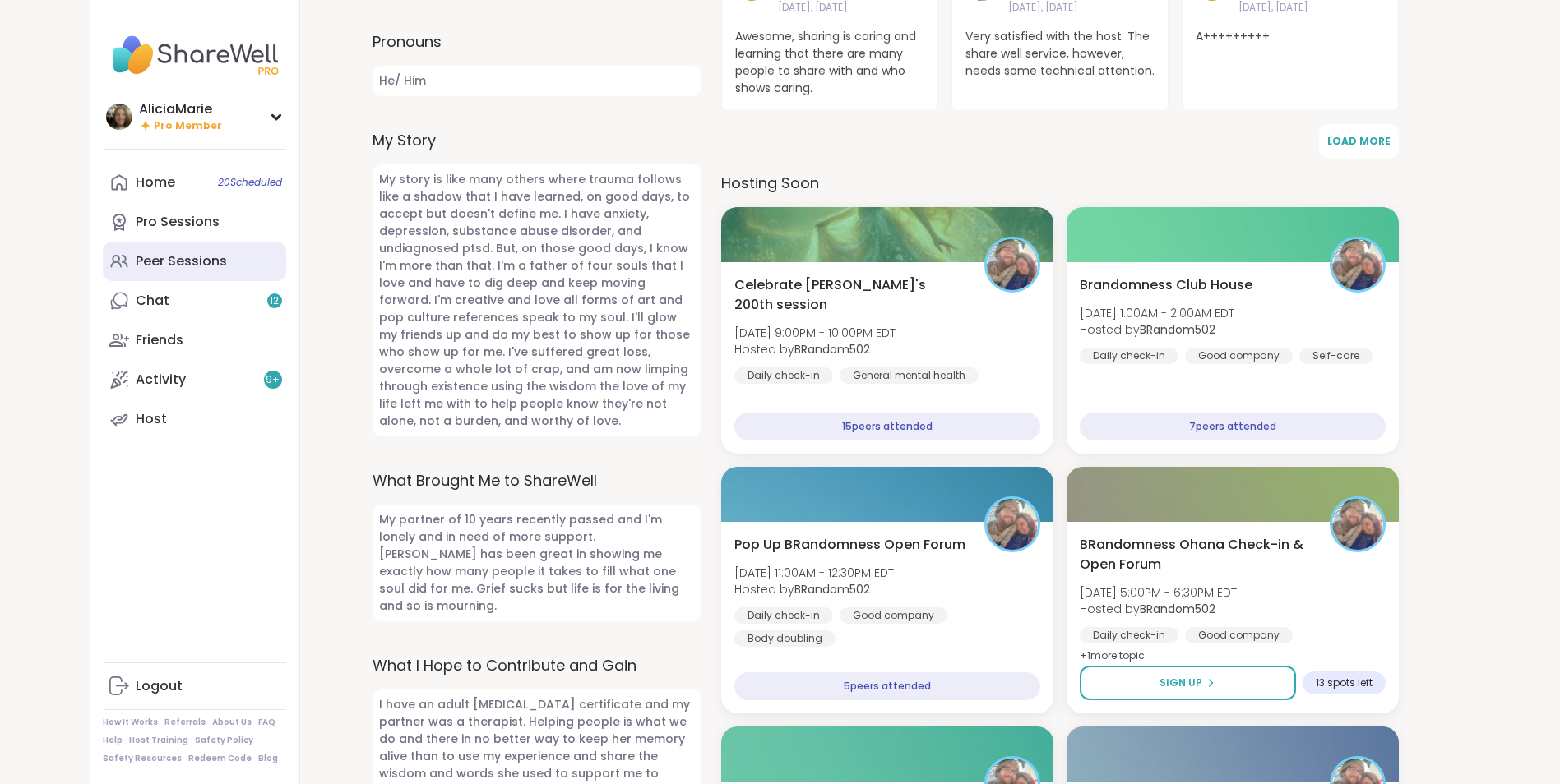
click at [194, 256] on div "Peer Sessions" at bounding box center [181, 261] width 92 height 18
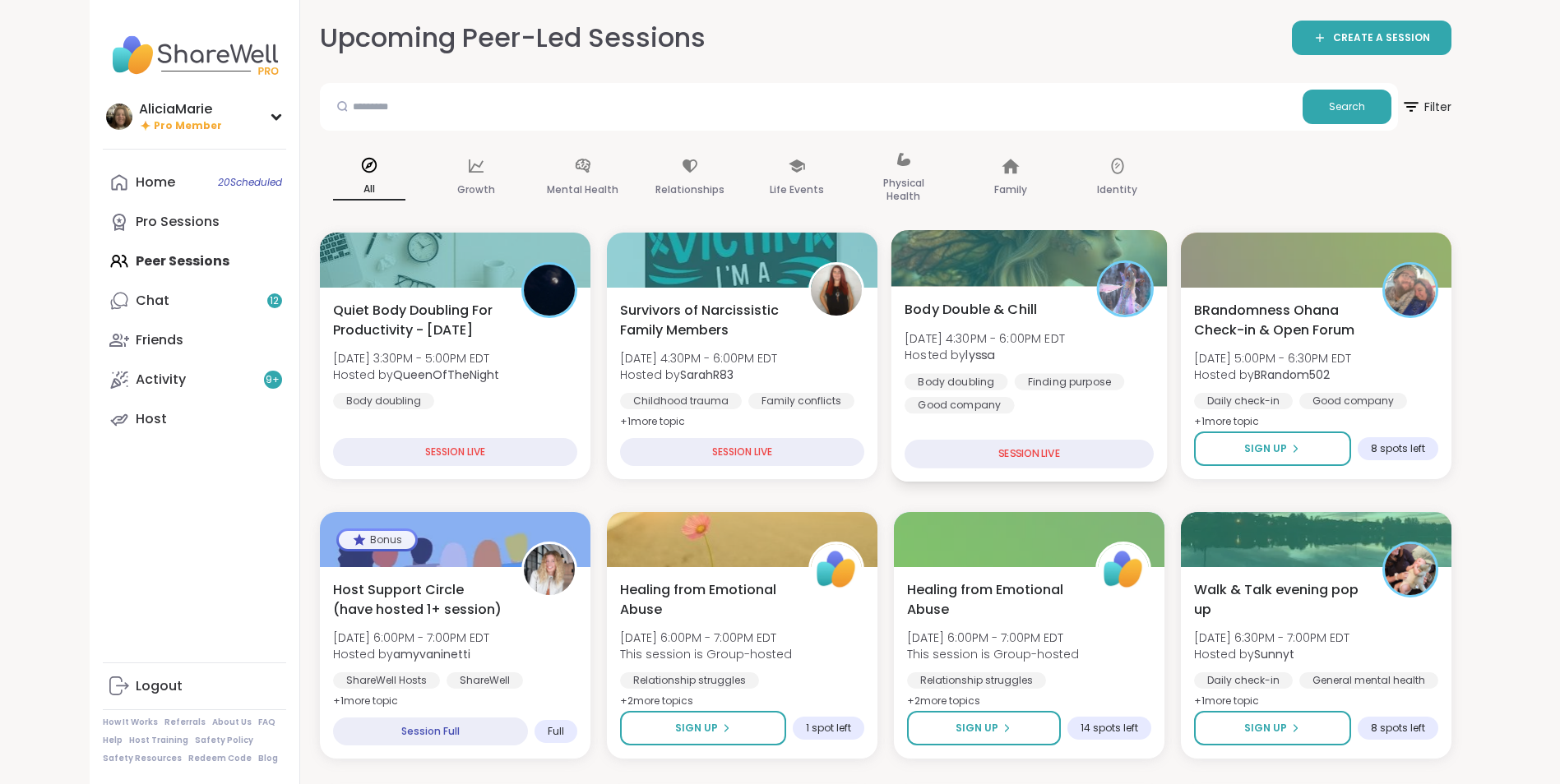
click at [1067, 393] on div "Body doubling Finding purpose Good company" at bounding box center [1029, 392] width 250 height 40
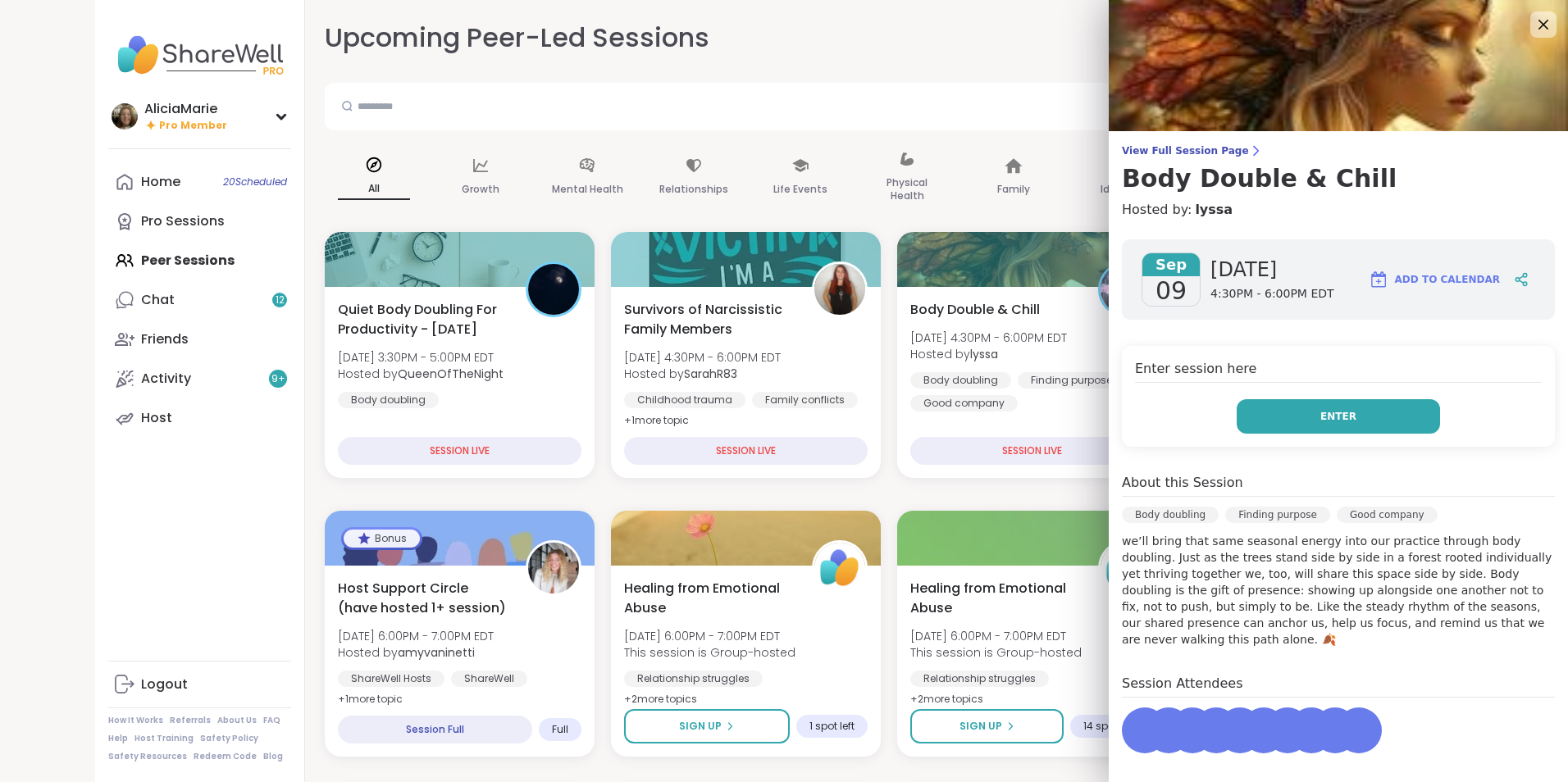
click at [1332, 426] on button "Enter" at bounding box center [1339, 416] width 203 height 34
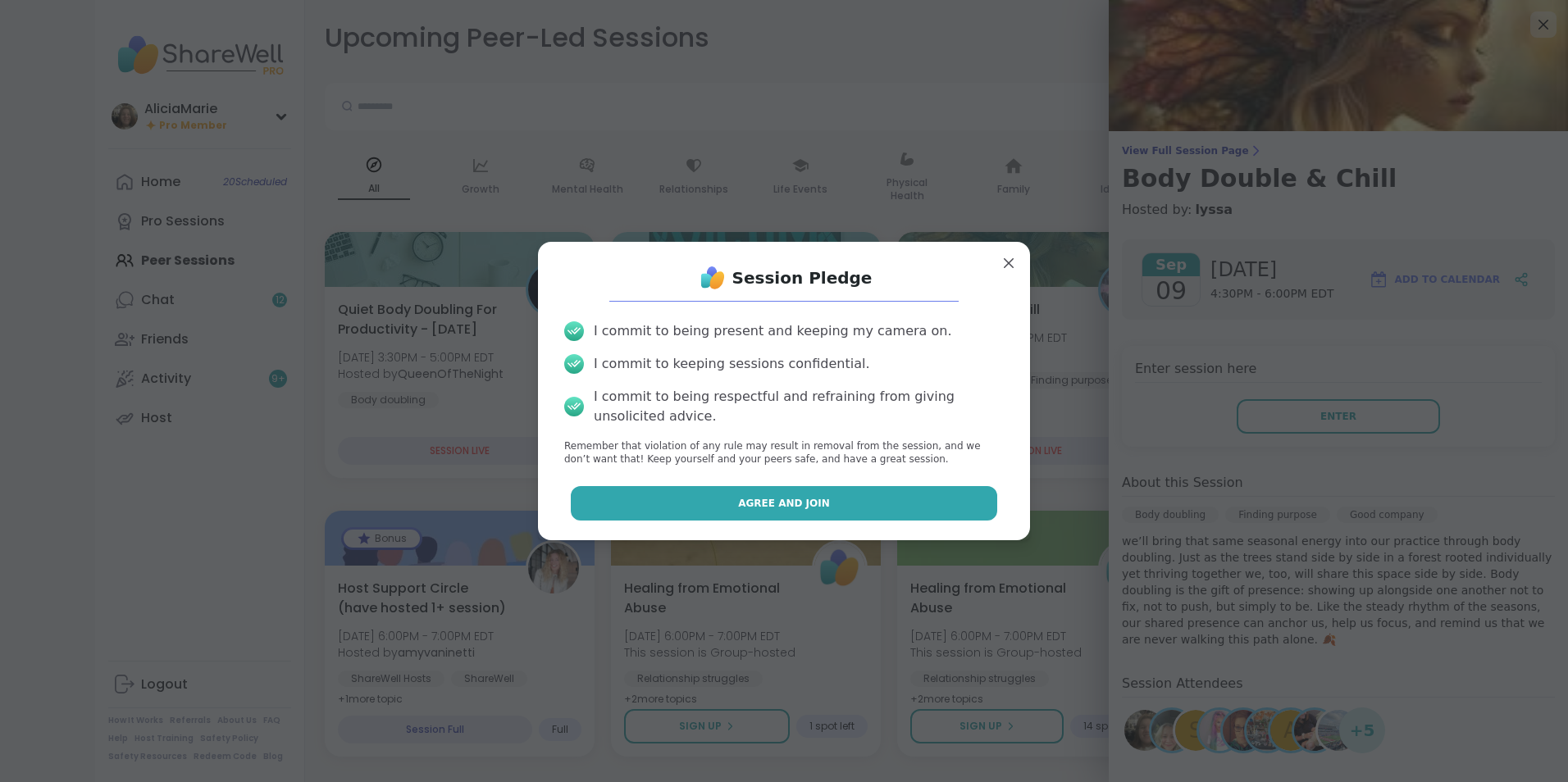
click at [881, 506] on button "Agree and Join" at bounding box center [784, 503] width 427 height 34
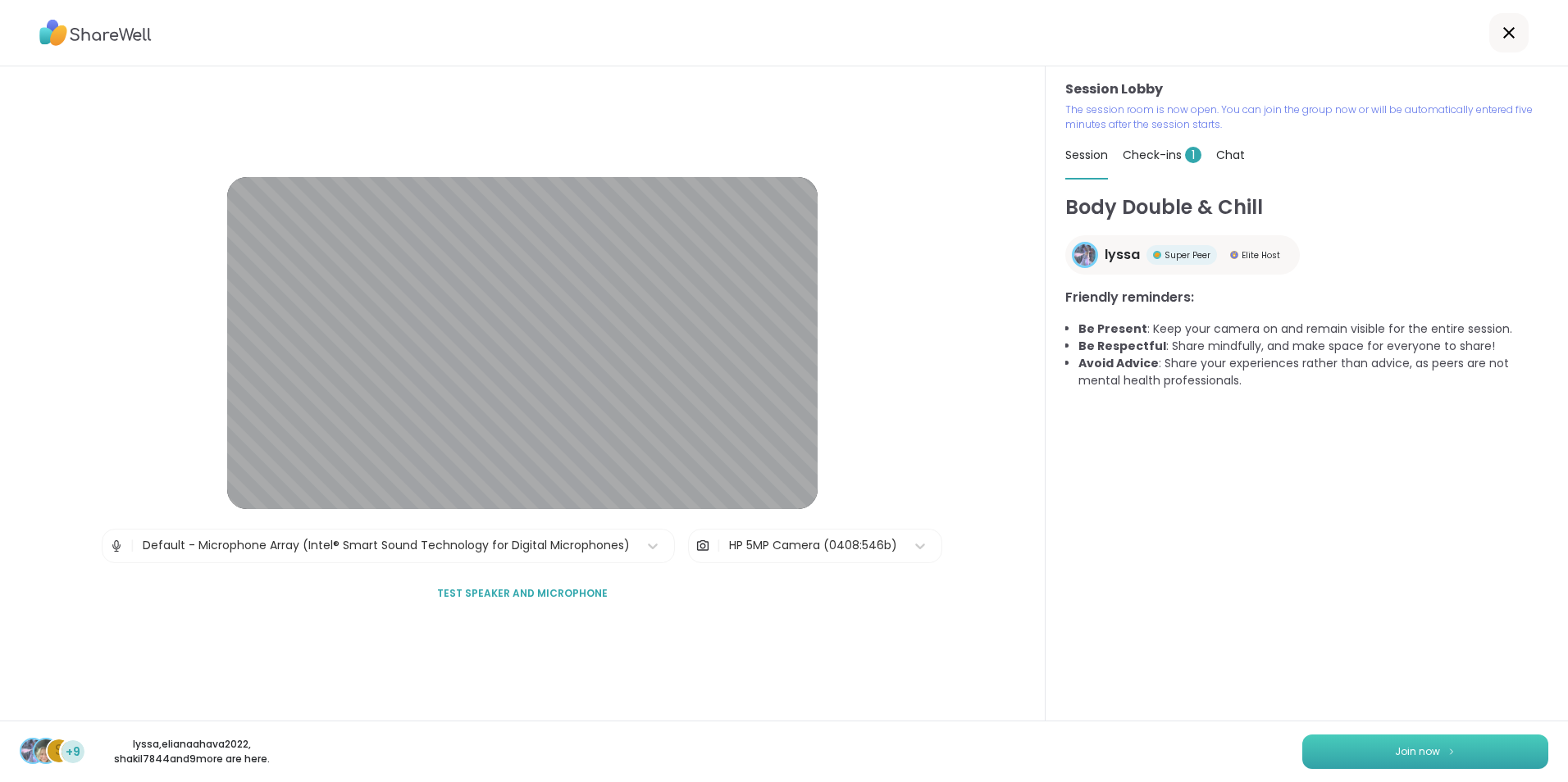
click at [1481, 761] on button "Join now" at bounding box center [1425, 751] width 246 height 34
click at [1469, 745] on button "Join now" at bounding box center [1425, 751] width 246 height 34
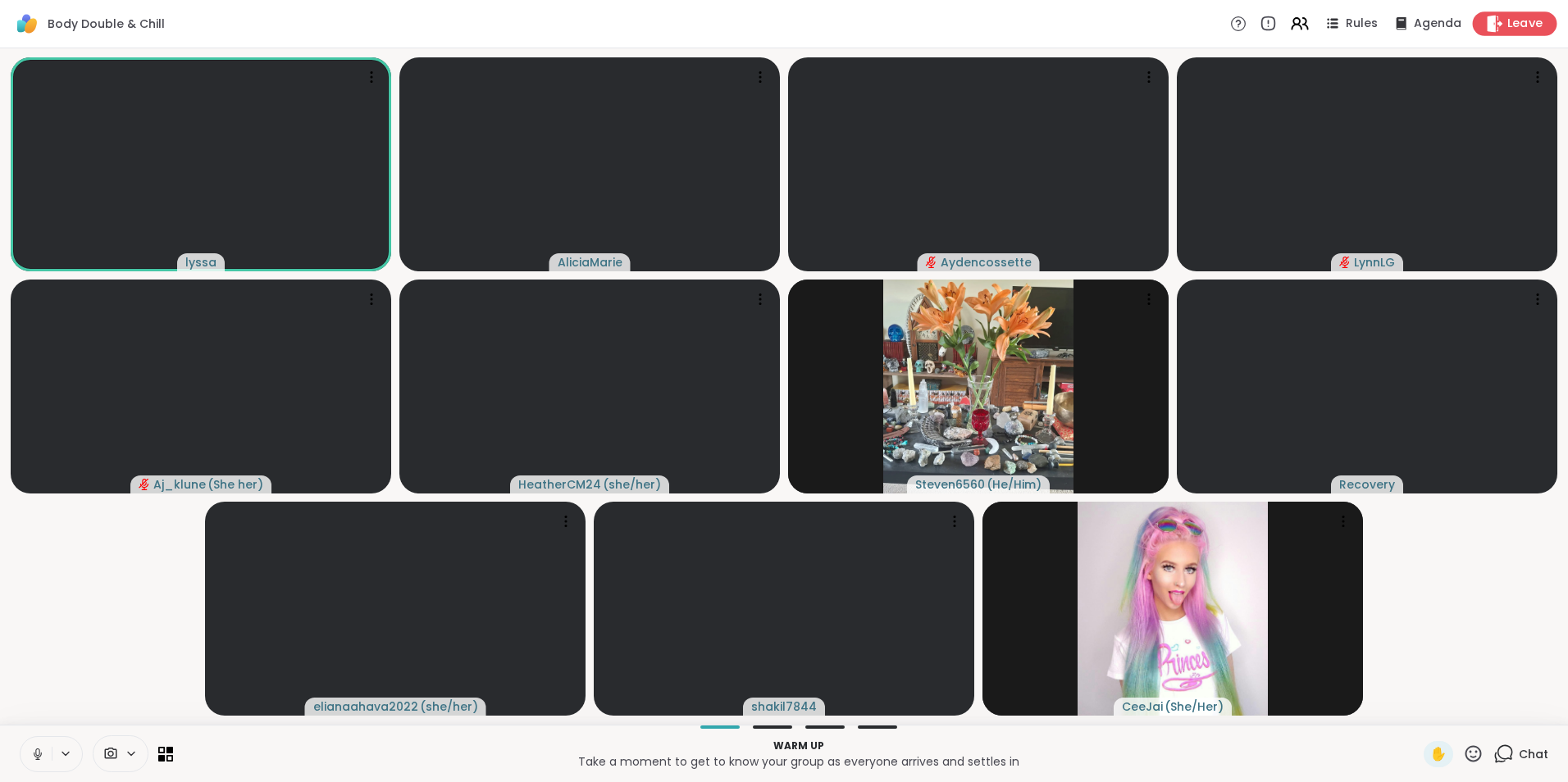
click at [1523, 27] on span "Leave" at bounding box center [1525, 24] width 36 height 17
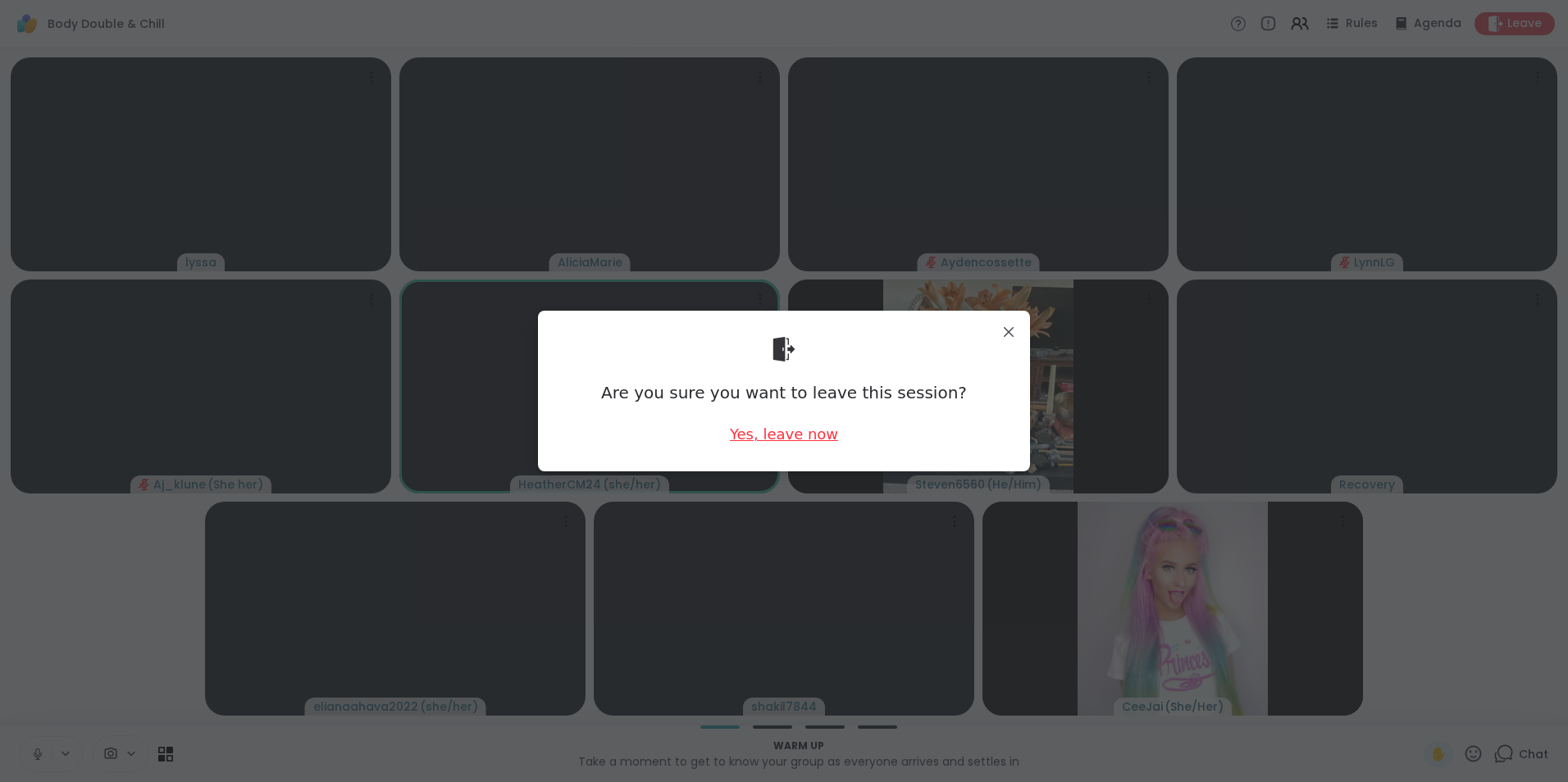
click at [788, 441] on div "Yes, leave now" at bounding box center [784, 434] width 108 height 21
